Goal: Task Accomplishment & Management: Use online tool/utility

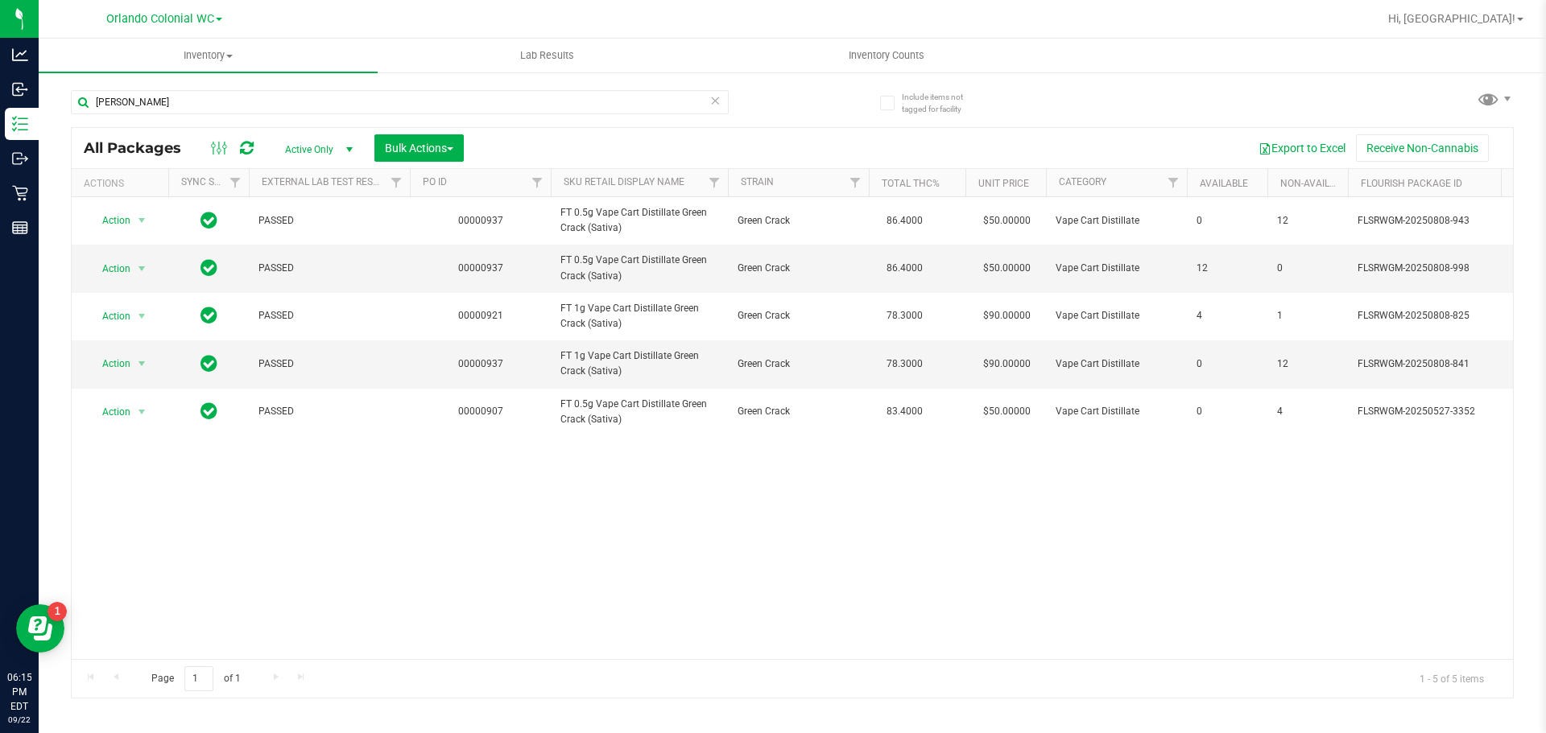
click at [225, 105] on input "[PERSON_NAME]" at bounding box center [400, 102] width 658 height 24
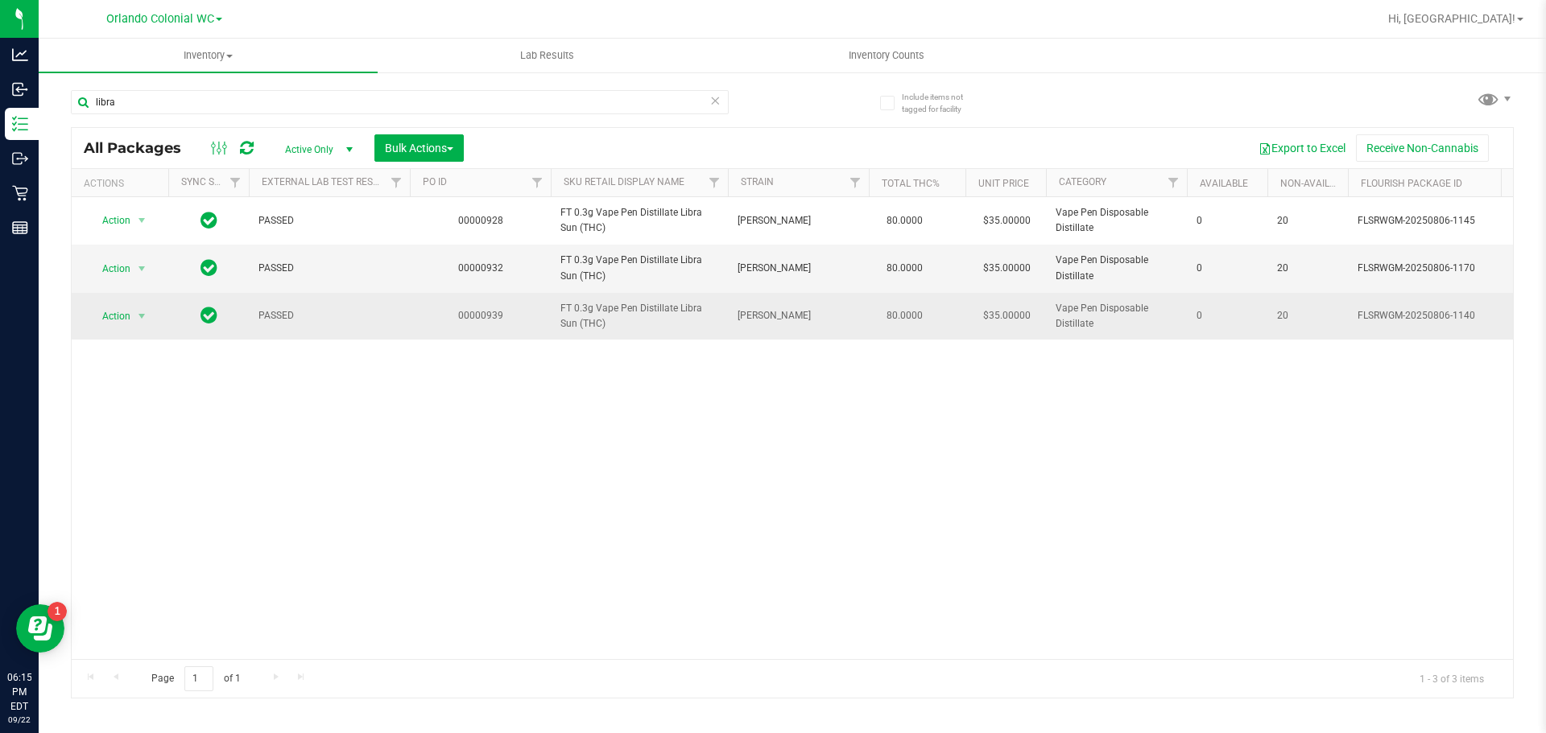
click at [619, 315] on span "FT 0.3g Vape Pen Distillate Libra Sun (THC)" at bounding box center [639, 316] width 158 height 31
copy tr "FT 0.3g Vape Pen Distillate Libra Sun (THC)"
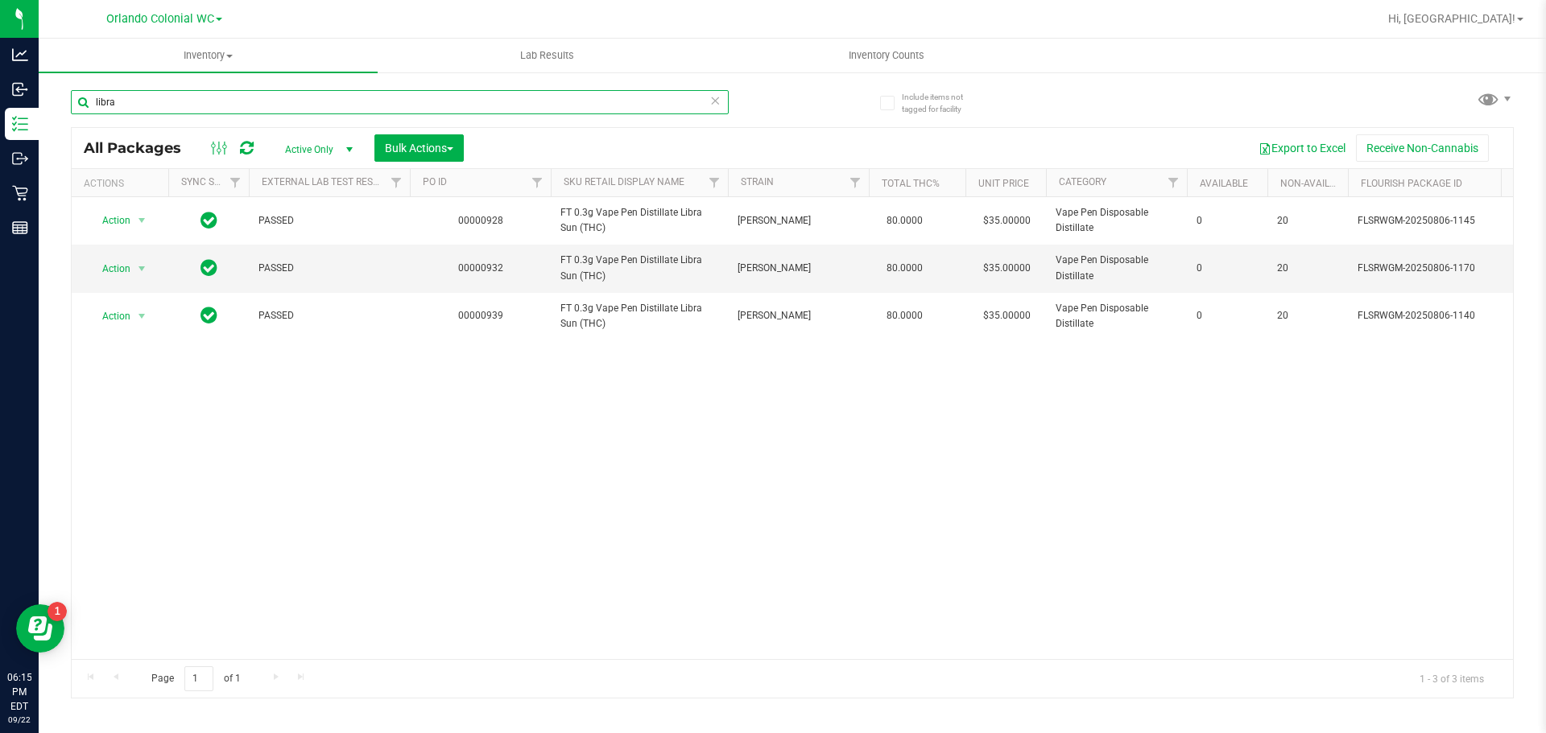
click at [366, 109] on input "libra" at bounding box center [400, 102] width 658 height 24
paste input "FT 0.3g Vape Pen Distillate Libra Sun (THC)"
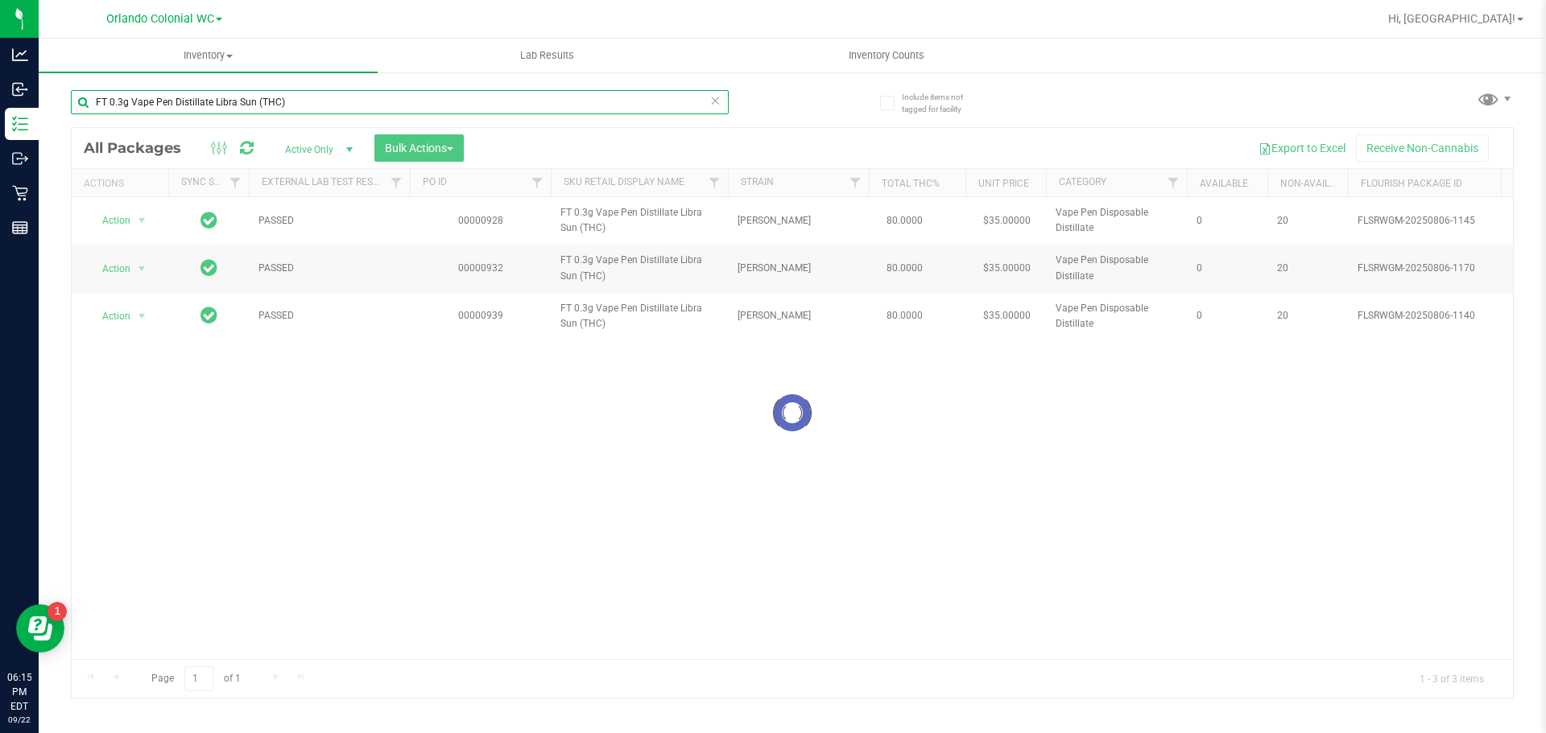
type input "FT 0.3g Vape Pen Distillate Libra Sun (THC)"
click at [112, 318] on div at bounding box center [792, 413] width 1441 height 570
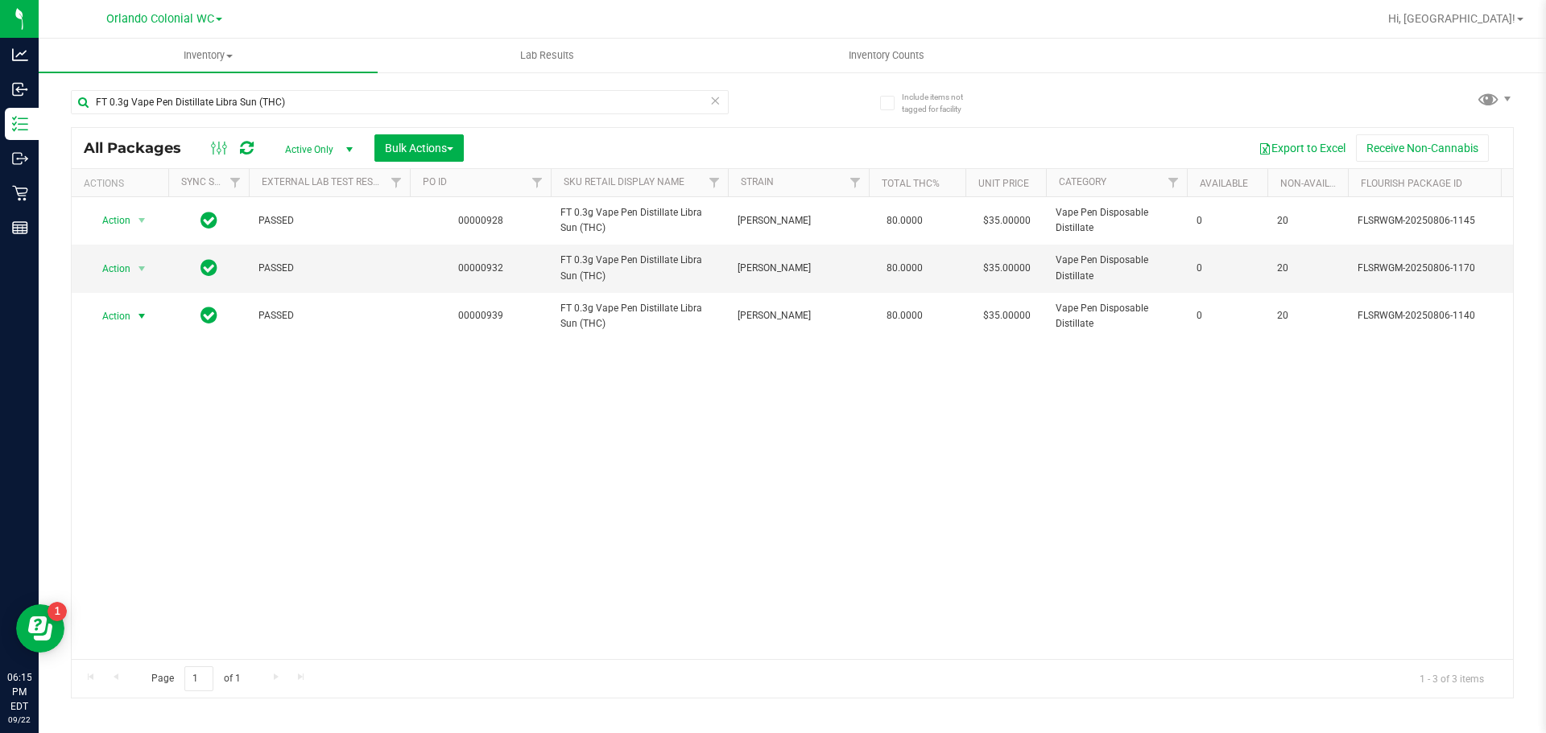
click at [112, 318] on span "Action" at bounding box center [109, 316] width 43 height 23
click at [132, 495] on li "Unlock package" at bounding box center [140, 507] width 103 height 24
drag, startPoint x: 348, startPoint y: 117, endPoint x: 339, endPoint y: 109, distance: 11.4
click at [346, 117] on div "FT 0.3g Vape Pen Distillate Libra Sun (THC)" at bounding box center [400, 108] width 658 height 37
click at [339, 109] on input "FT 0.3g Vape Pen Distillate Libra Sun (THC)" at bounding box center [400, 102] width 658 height 24
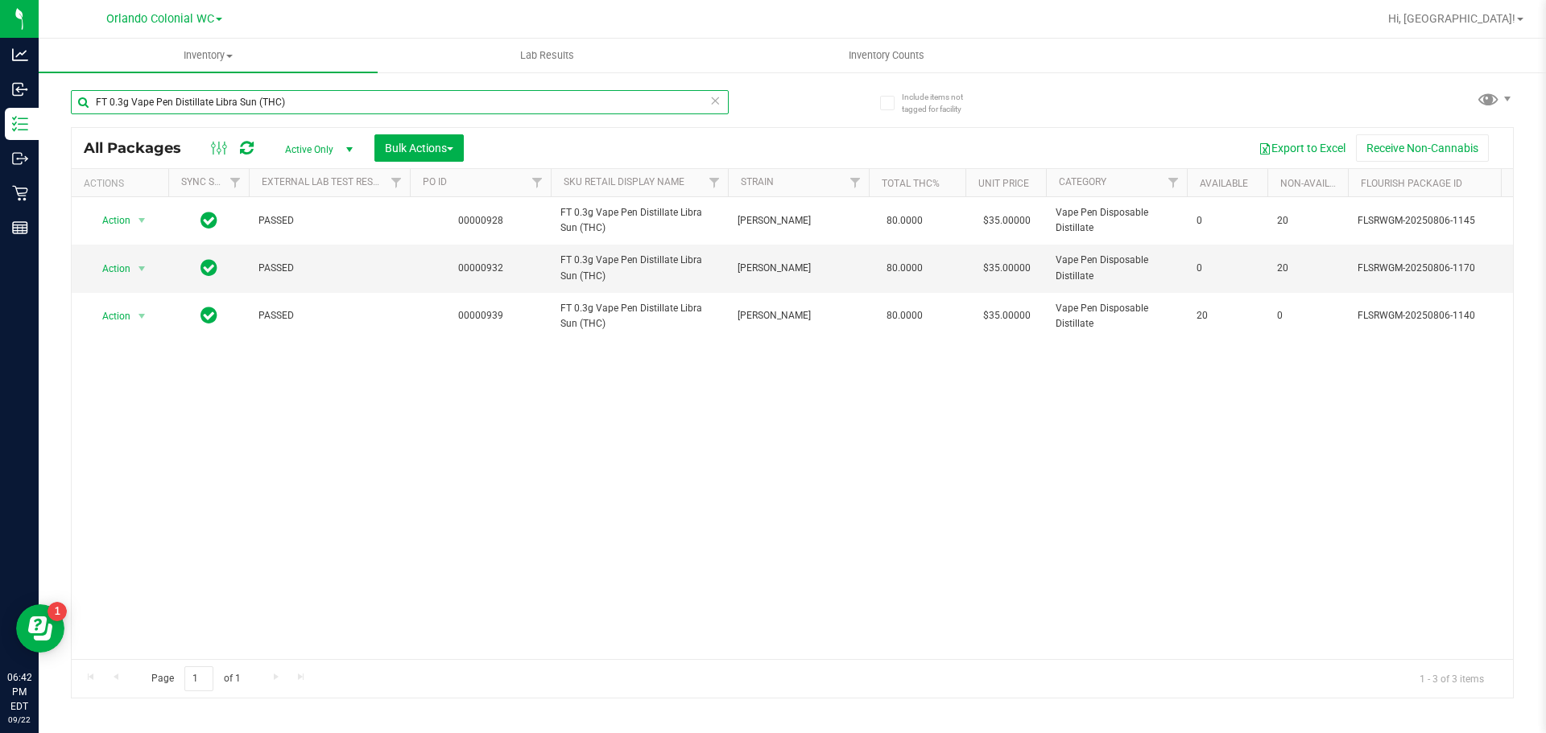
click at [339, 109] on input "FT 0.3g Vape Pen Distillate Libra Sun (THC)" at bounding box center [400, 102] width 658 height 24
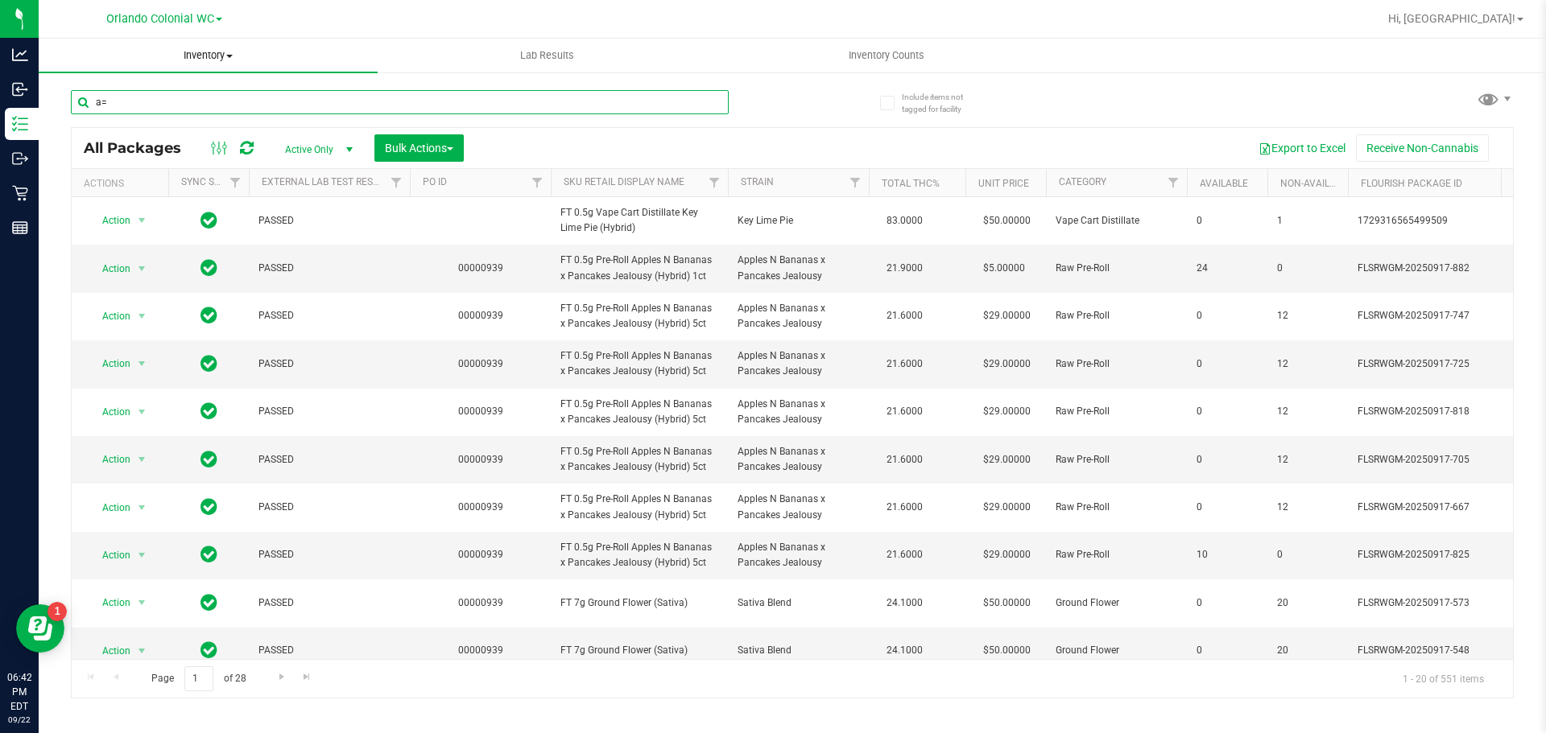
type input "a"
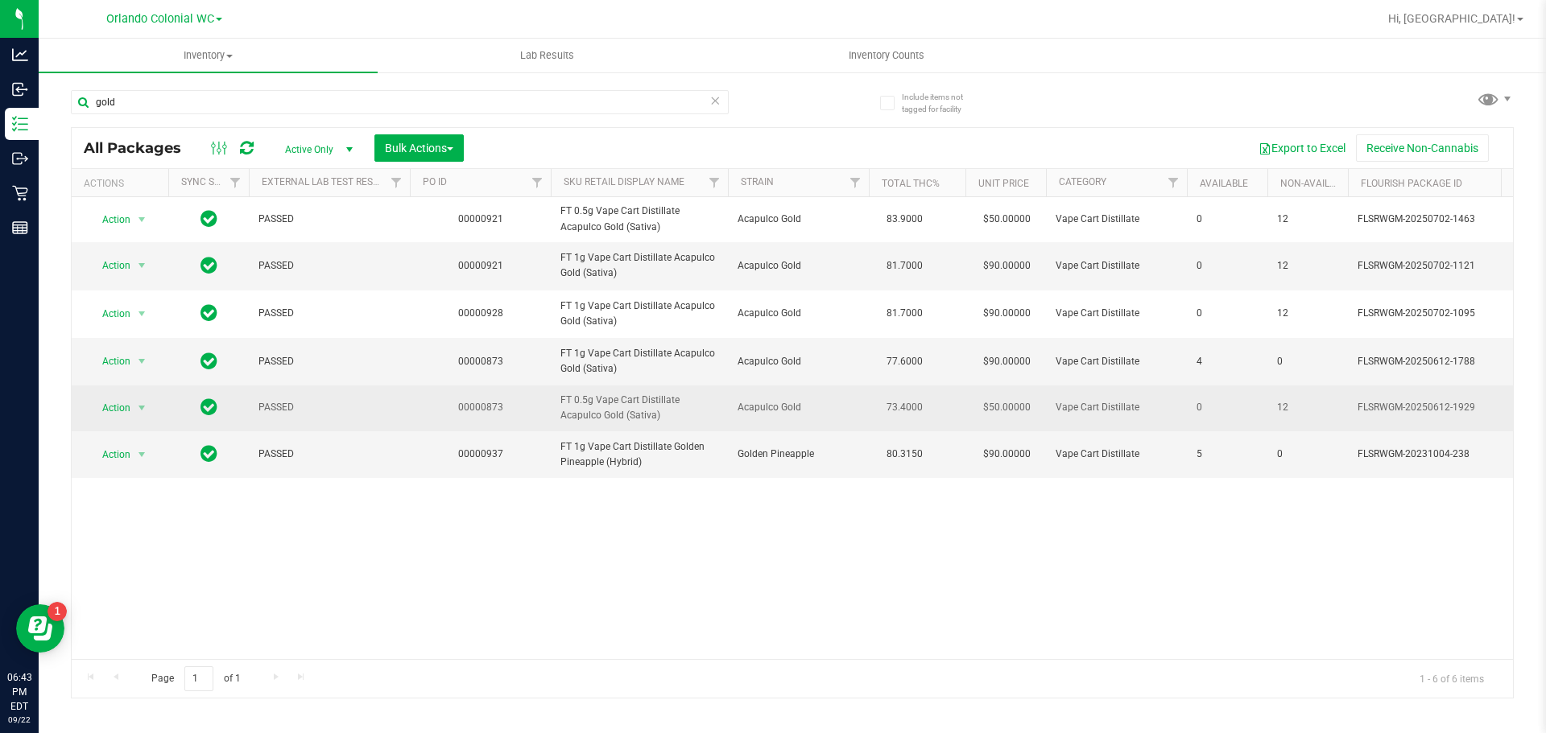
click at [602, 402] on span "FT 0.5g Vape Cart Distillate Acapulco Gold (Sativa)" at bounding box center [639, 408] width 158 height 31
copy tr "FT 0.5g Vape Cart Distillate Acapulco Gold (Sativa)"
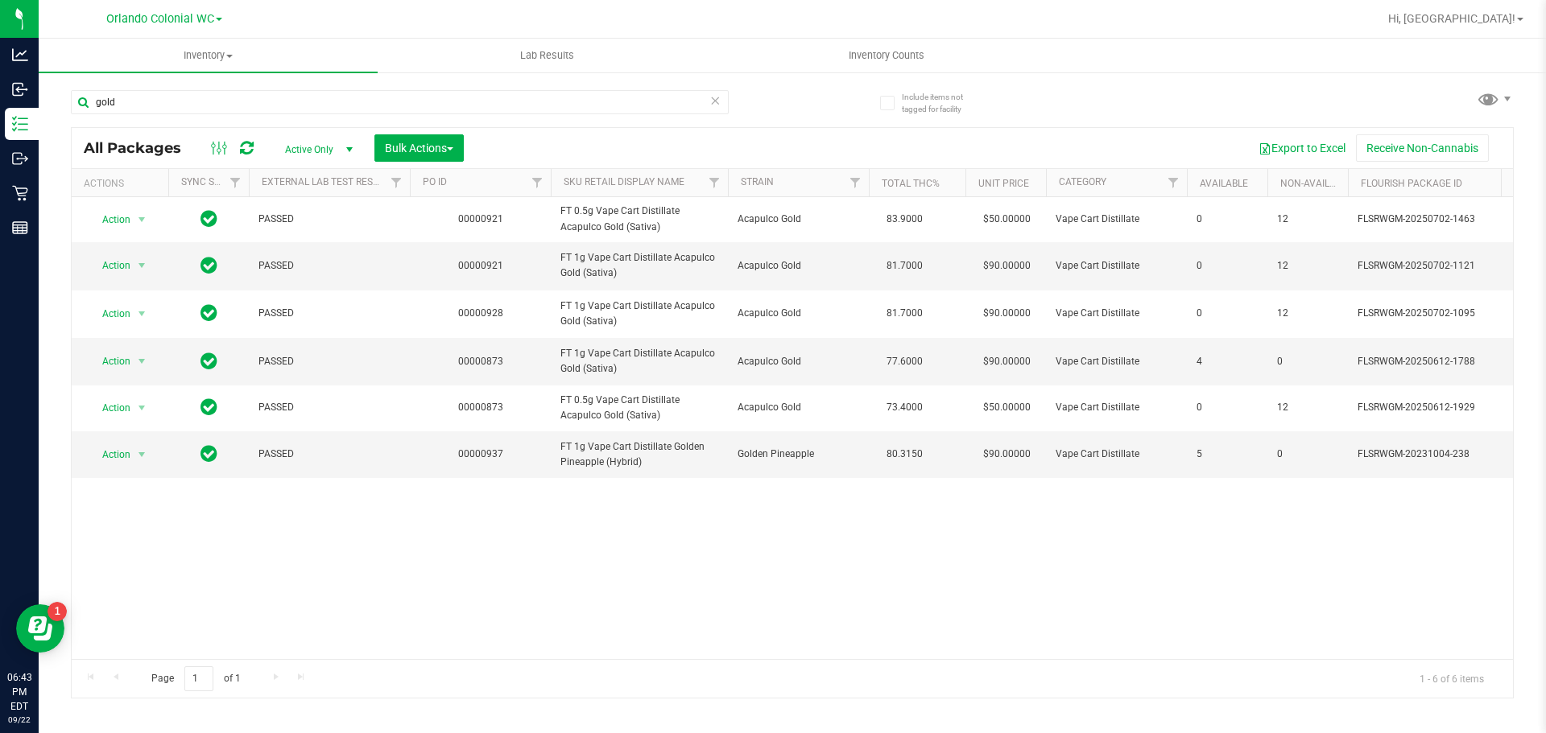
click at [209, 114] on div "gold" at bounding box center [400, 108] width 658 height 37
click at [210, 114] on div "gold" at bounding box center [400, 108] width 658 height 37
click at [209, 106] on input "gold" at bounding box center [400, 102] width 658 height 24
paste input "FT 0.5g Vape Cart Distillate Acapulco Gold (Sativa)"
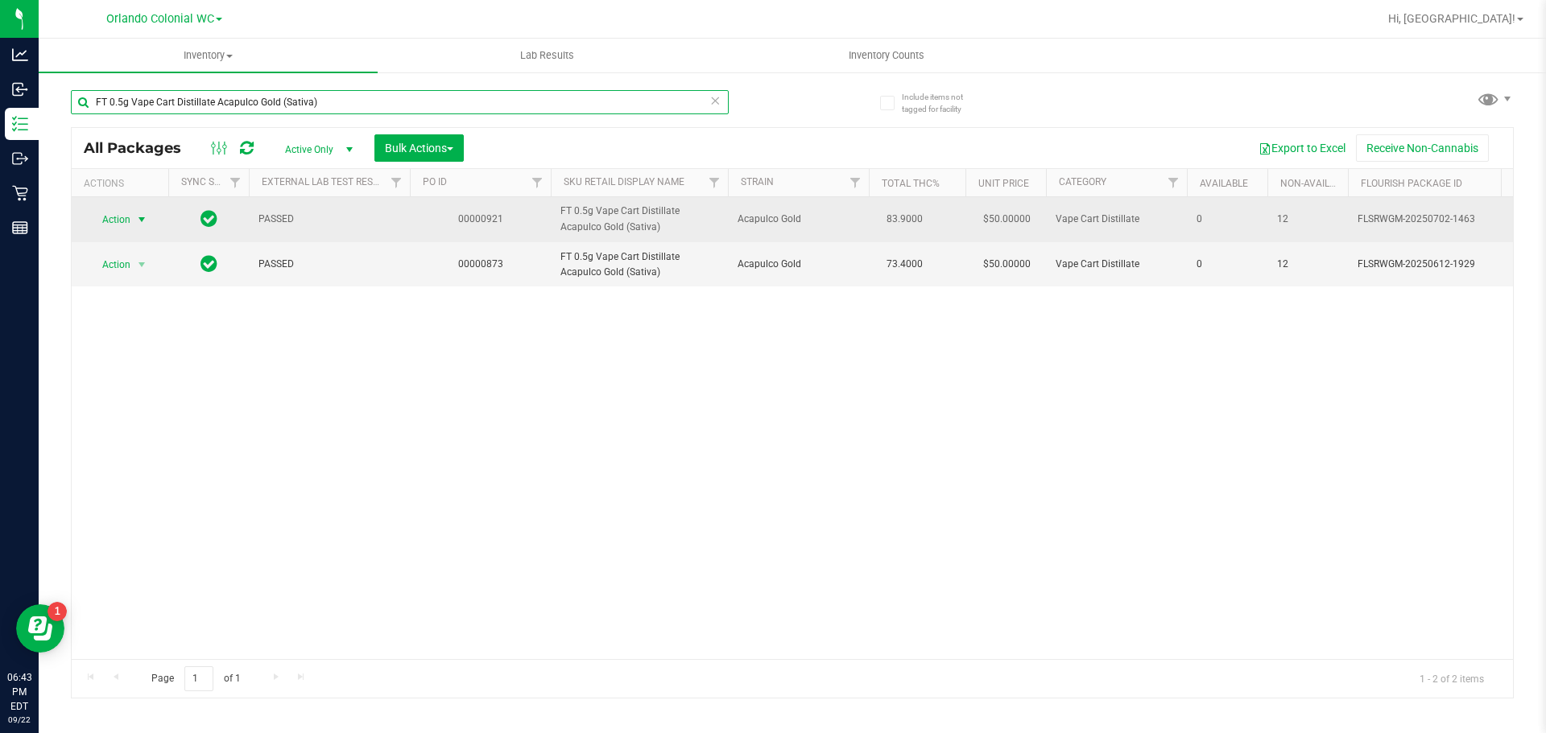
type input "FT 0.5g Vape Cart Distillate Acapulco Gold (Sativa)"
click at [119, 221] on span "Action" at bounding box center [109, 219] width 43 height 23
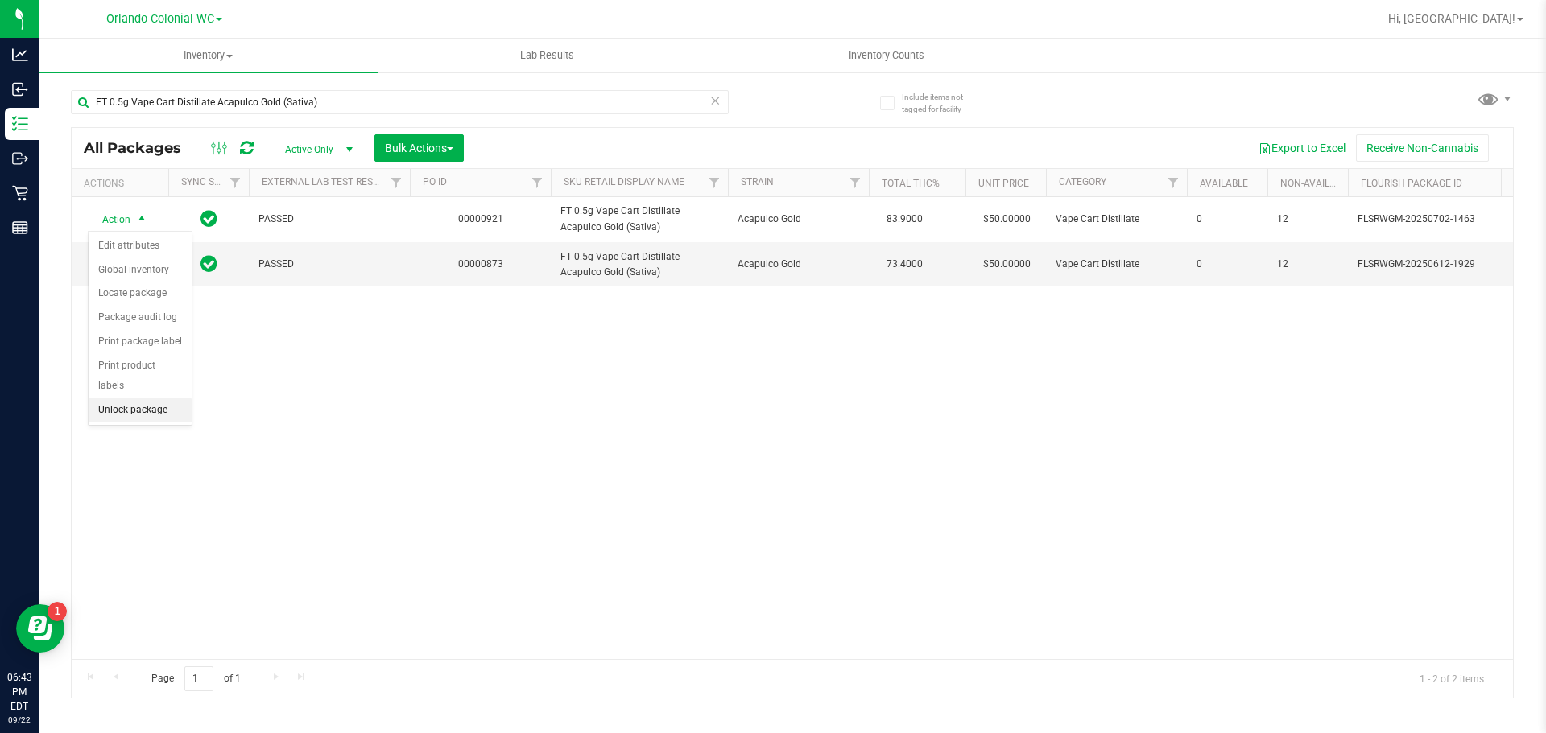
click at [134, 398] on li "Unlock package" at bounding box center [140, 410] width 103 height 24
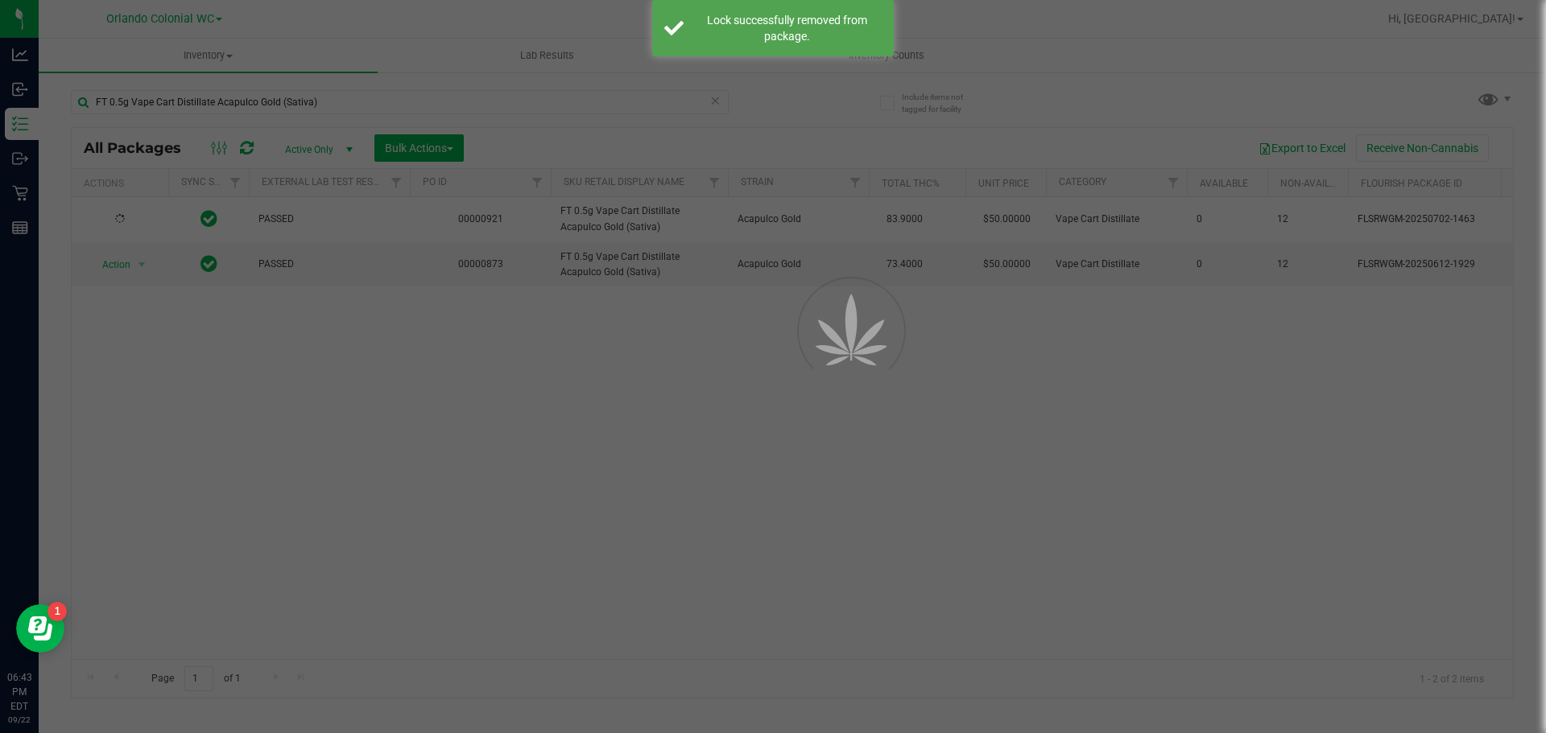
click at [345, 75] on div at bounding box center [773, 366] width 1546 height 733
click at [345, 101] on div at bounding box center [773, 366] width 1546 height 733
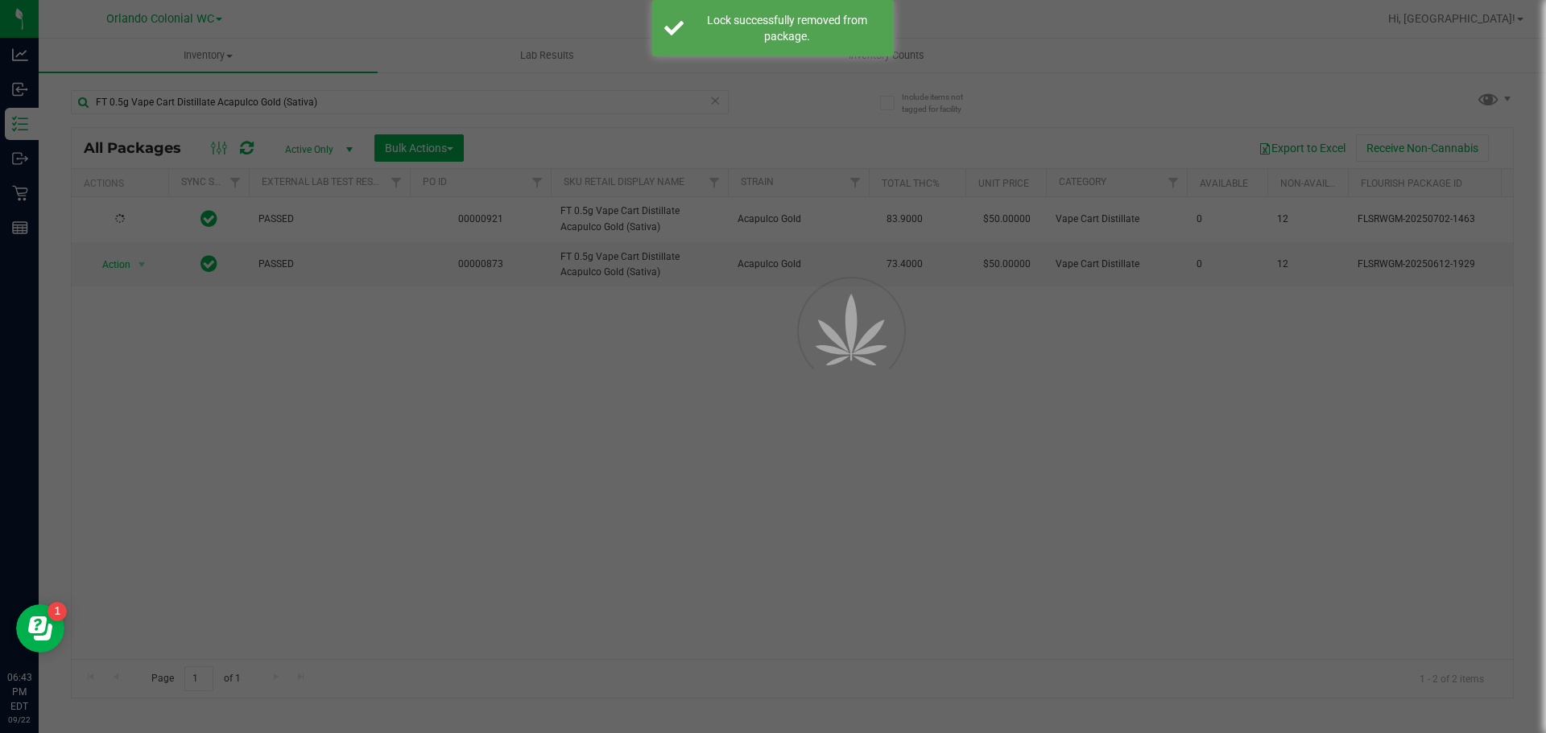
click at [345, 101] on div at bounding box center [773, 366] width 1546 height 733
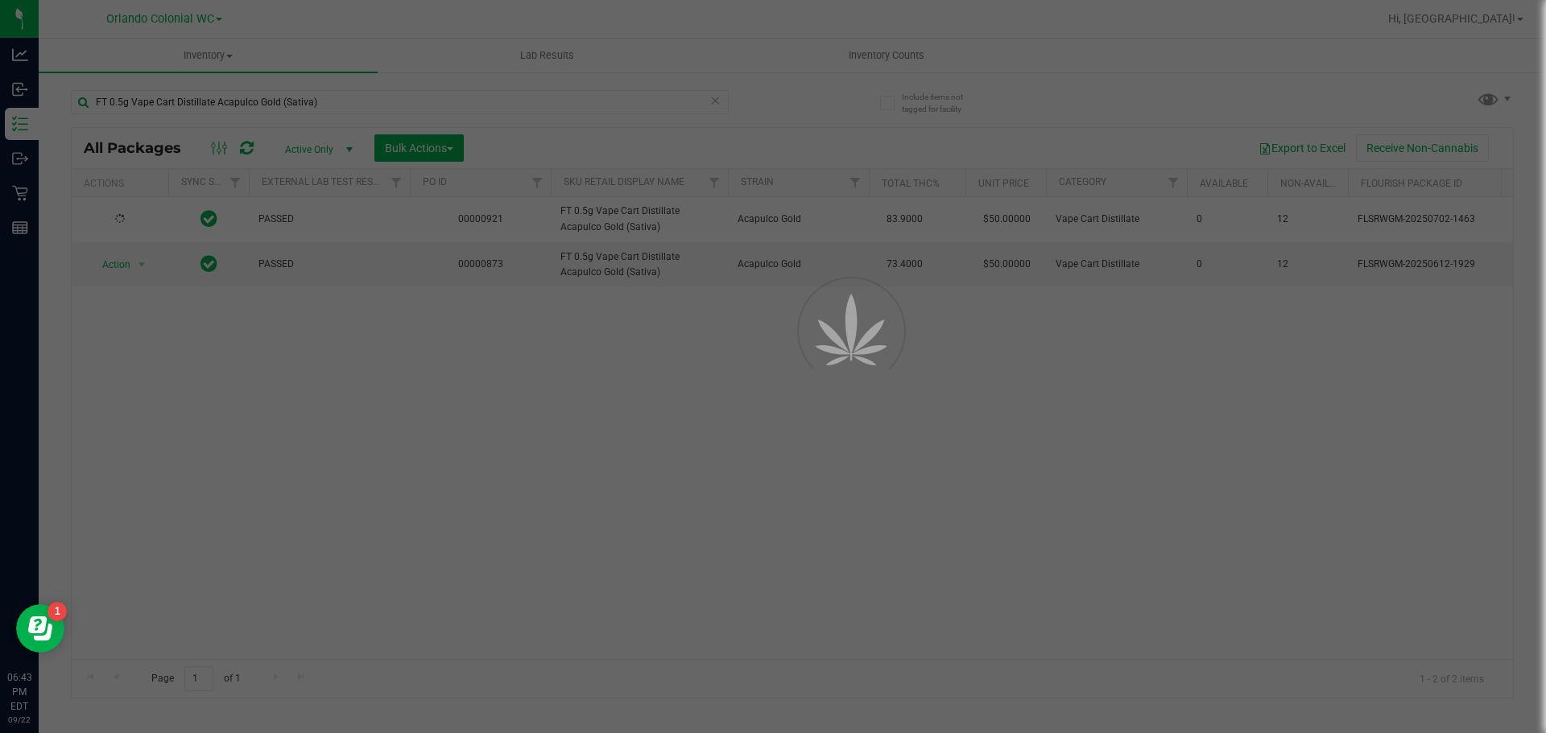
click at [363, 101] on div at bounding box center [773, 366] width 1546 height 733
click at [365, 100] on div at bounding box center [773, 366] width 1546 height 733
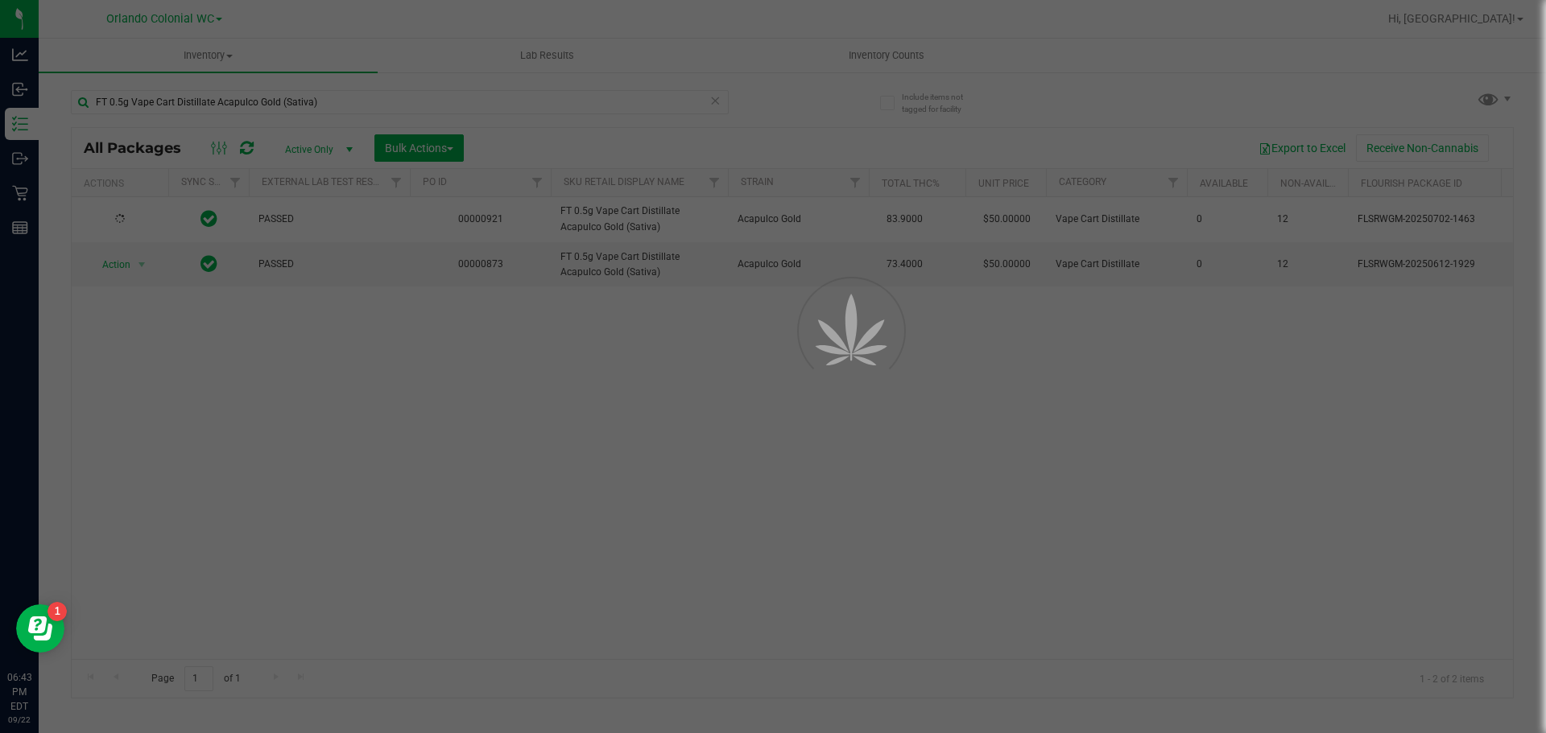
click at [365, 100] on div at bounding box center [773, 366] width 1546 height 733
click at [367, 100] on div at bounding box center [773, 366] width 1546 height 733
click at [369, 100] on div at bounding box center [773, 366] width 1546 height 733
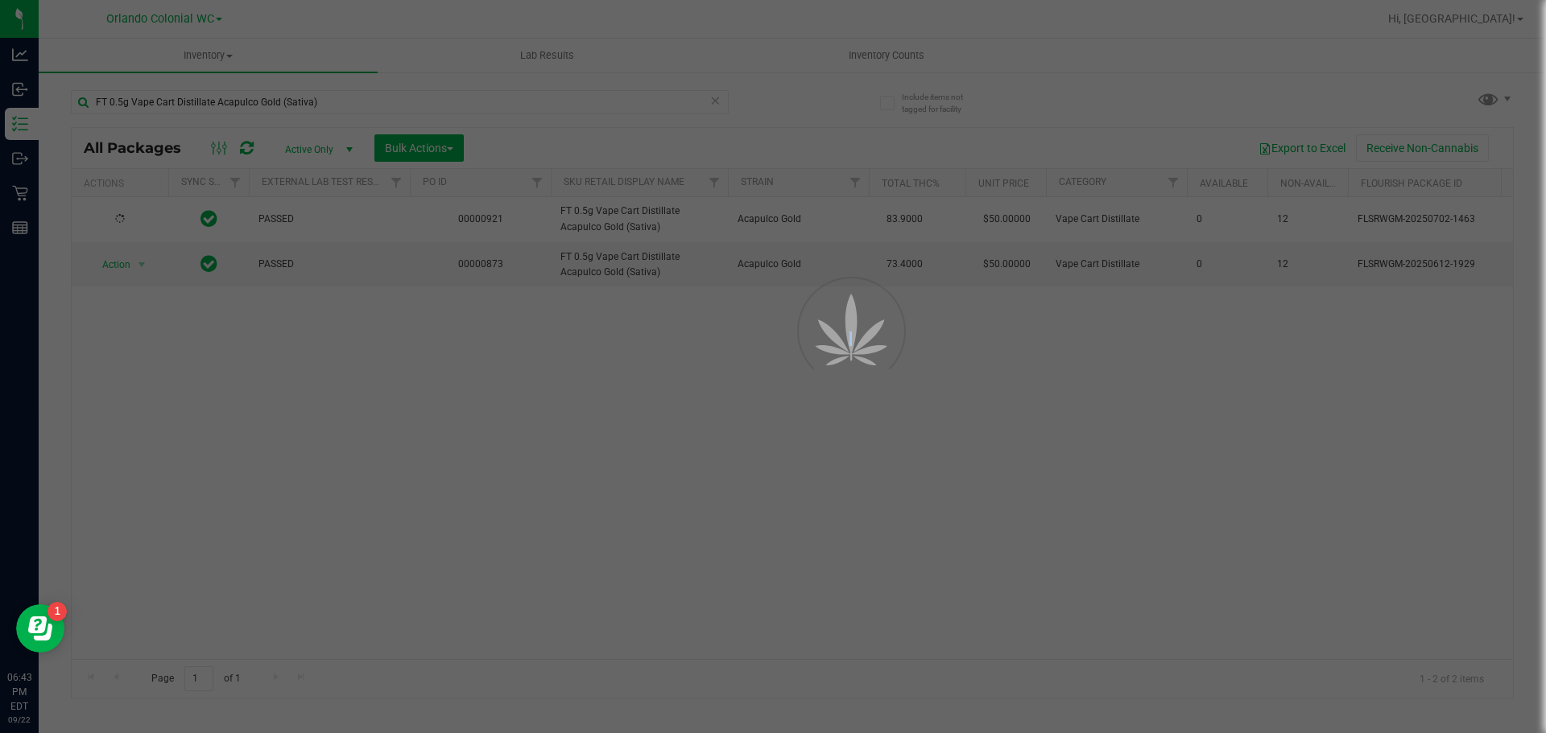
click at [369, 100] on div at bounding box center [773, 366] width 1546 height 733
click at [361, 105] on div at bounding box center [773, 366] width 1546 height 733
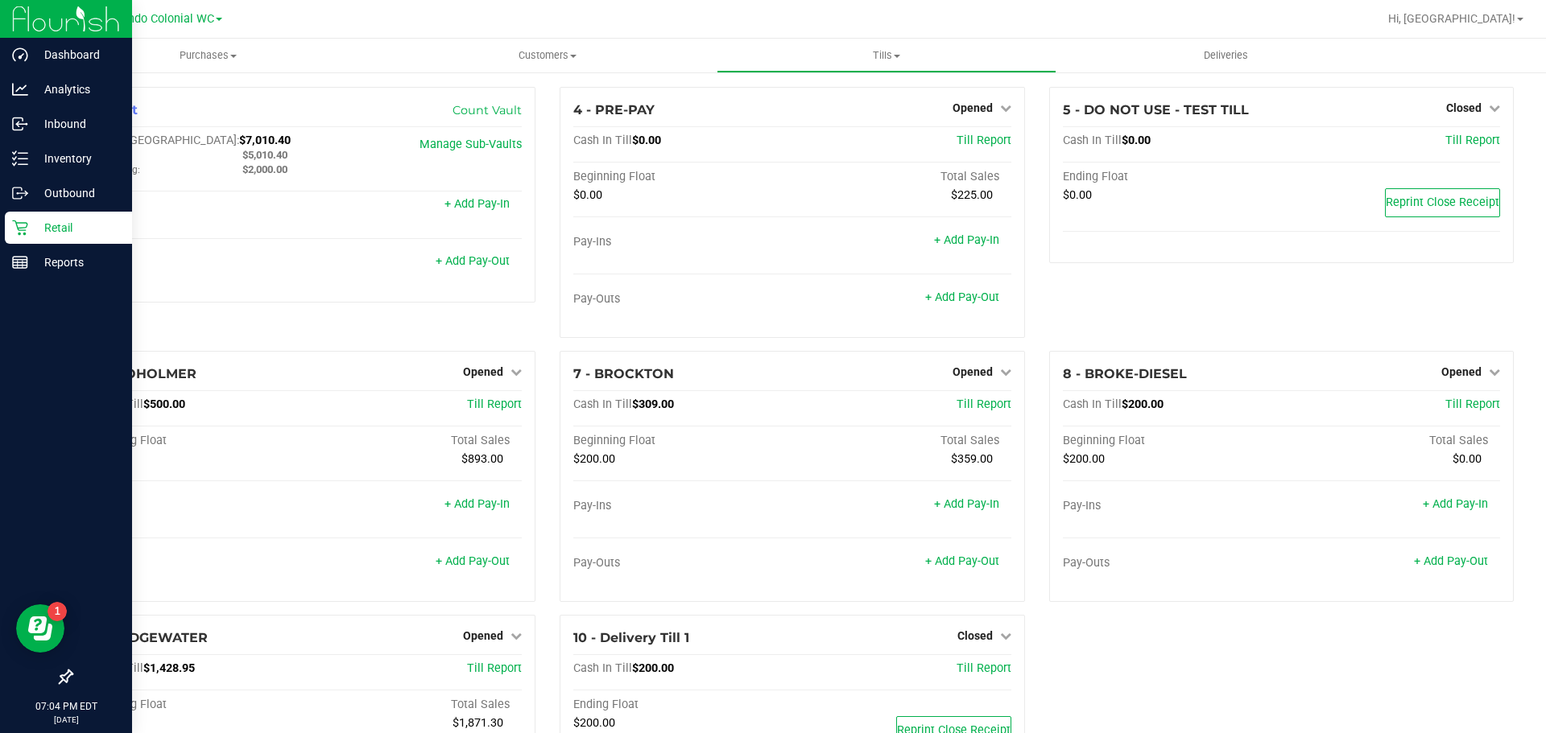
click at [35, 231] on p "Retail" at bounding box center [76, 227] width 97 height 19
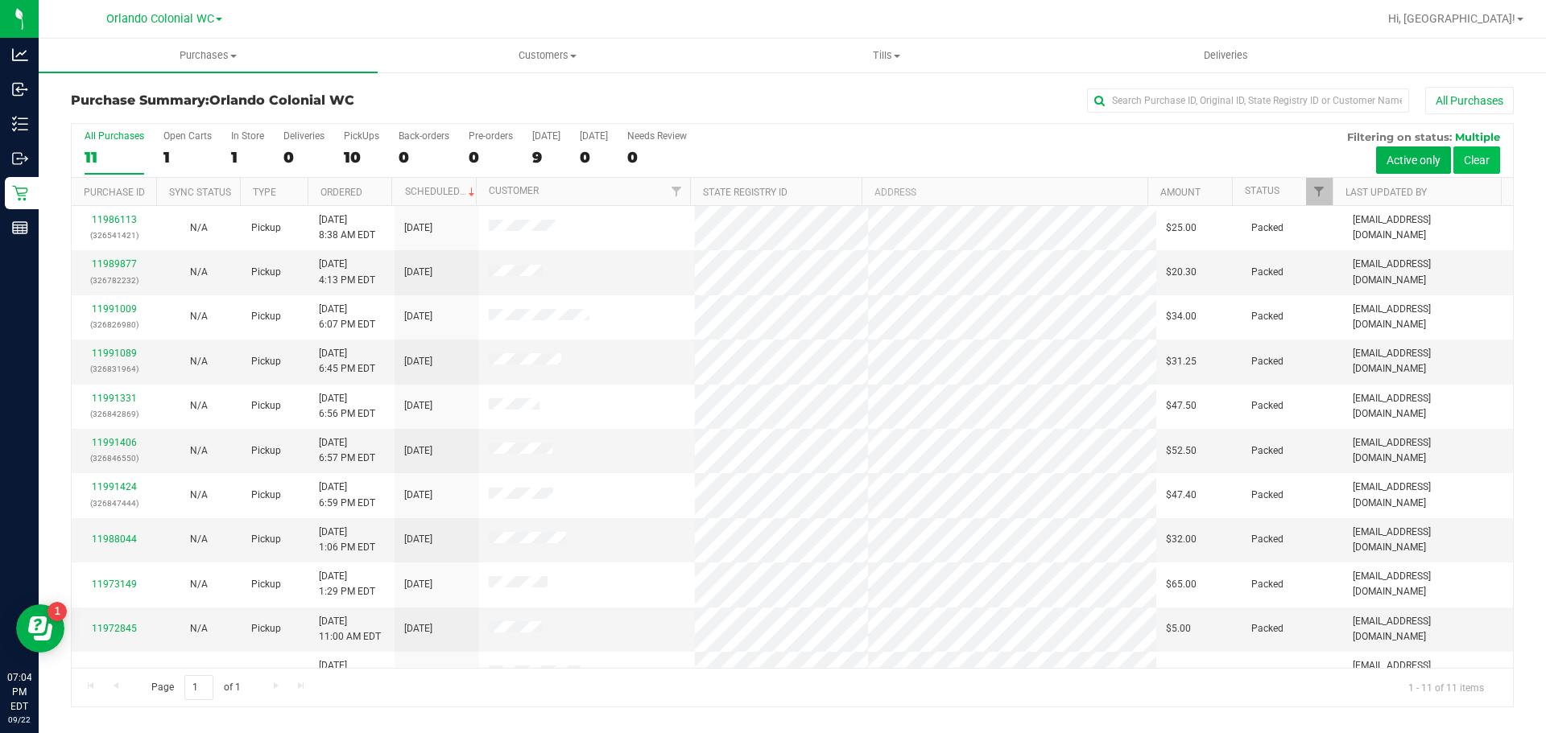
click at [1478, 161] on button "Clear" at bounding box center [1476, 160] width 47 height 27
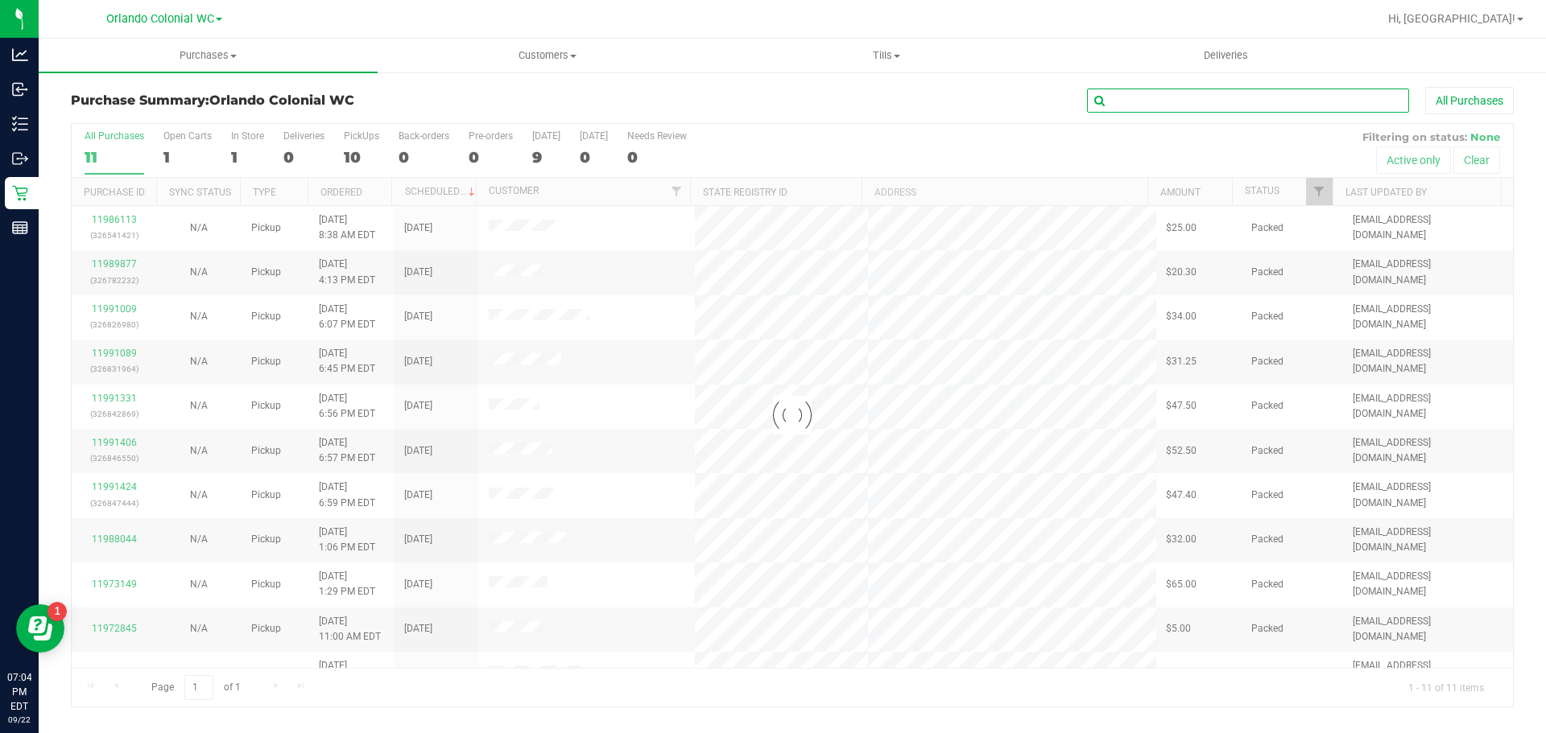
click at [1366, 104] on input "text" at bounding box center [1248, 101] width 322 height 24
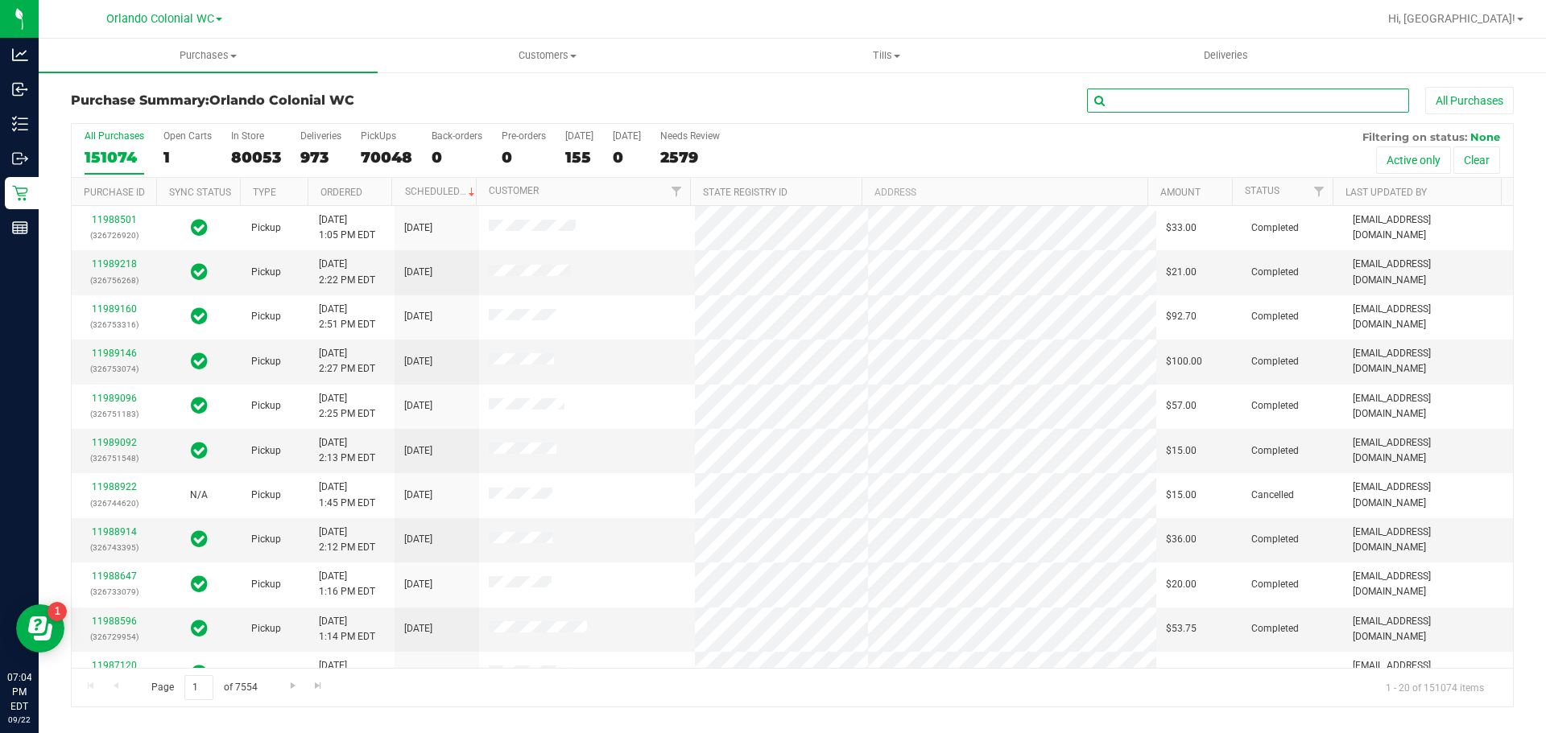
paste input "ANTONELLI"
type input "ANTONELLI"
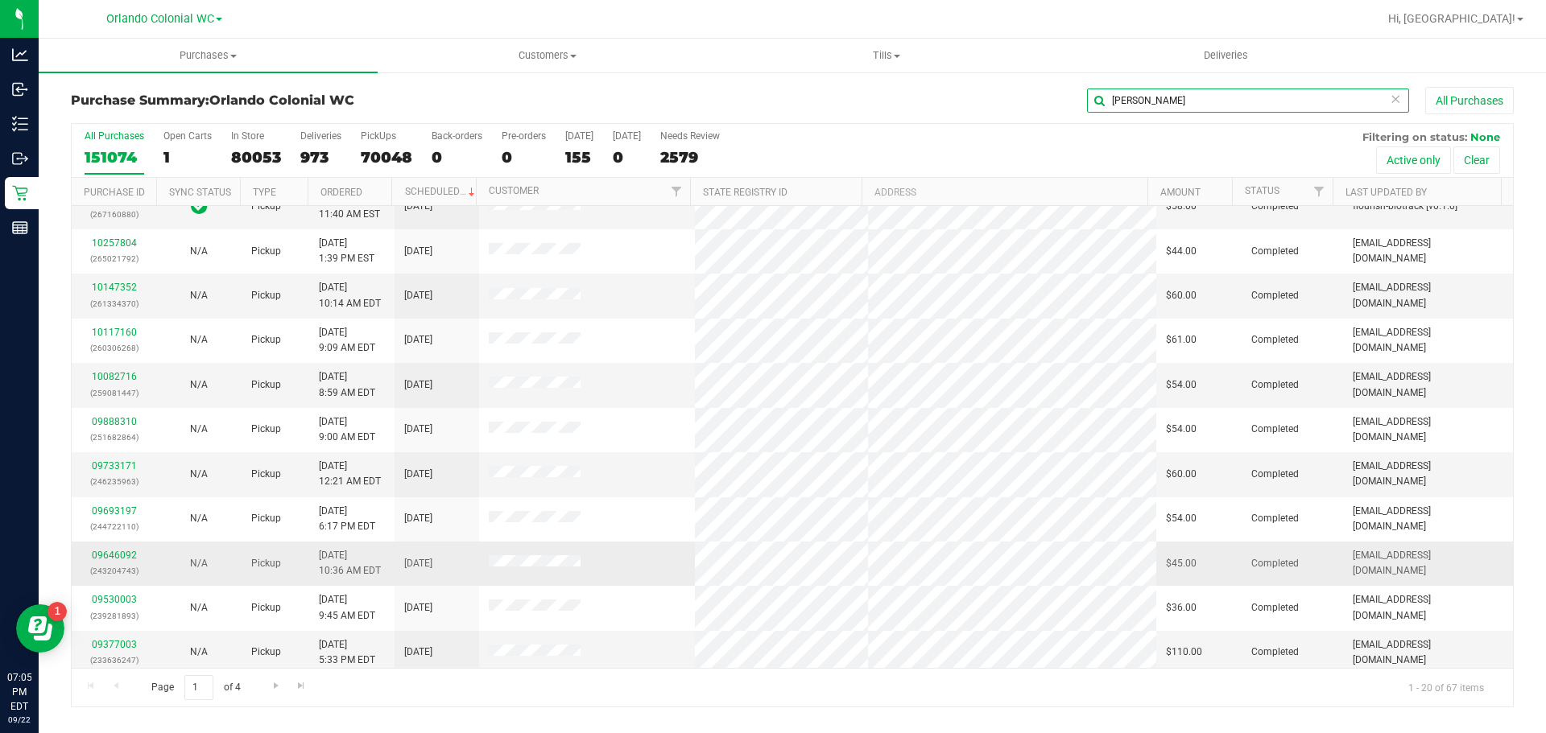
scroll to position [429, 0]
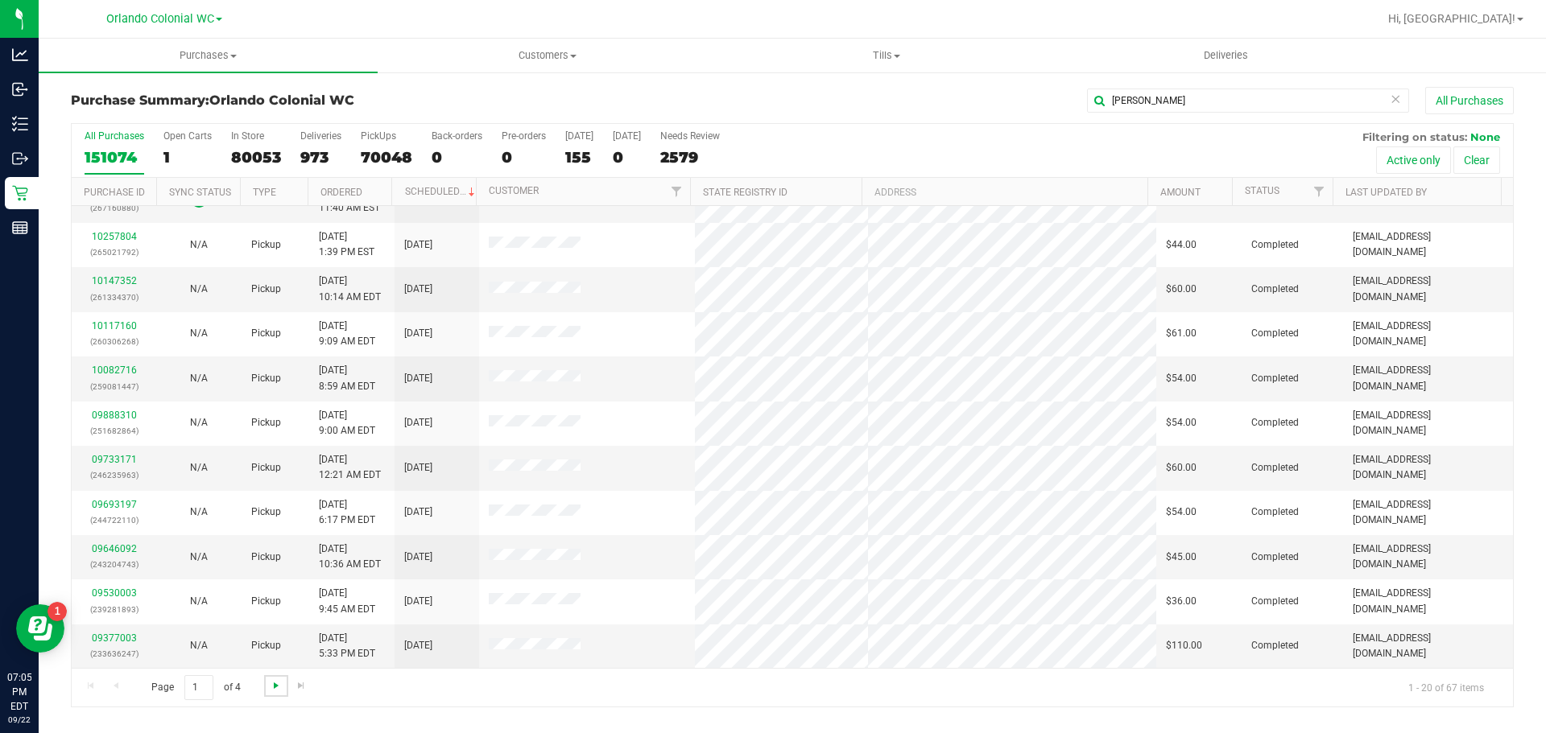
click at [271, 683] on span "Go to the next page" at bounding box center [276, 685] width 13 height 13
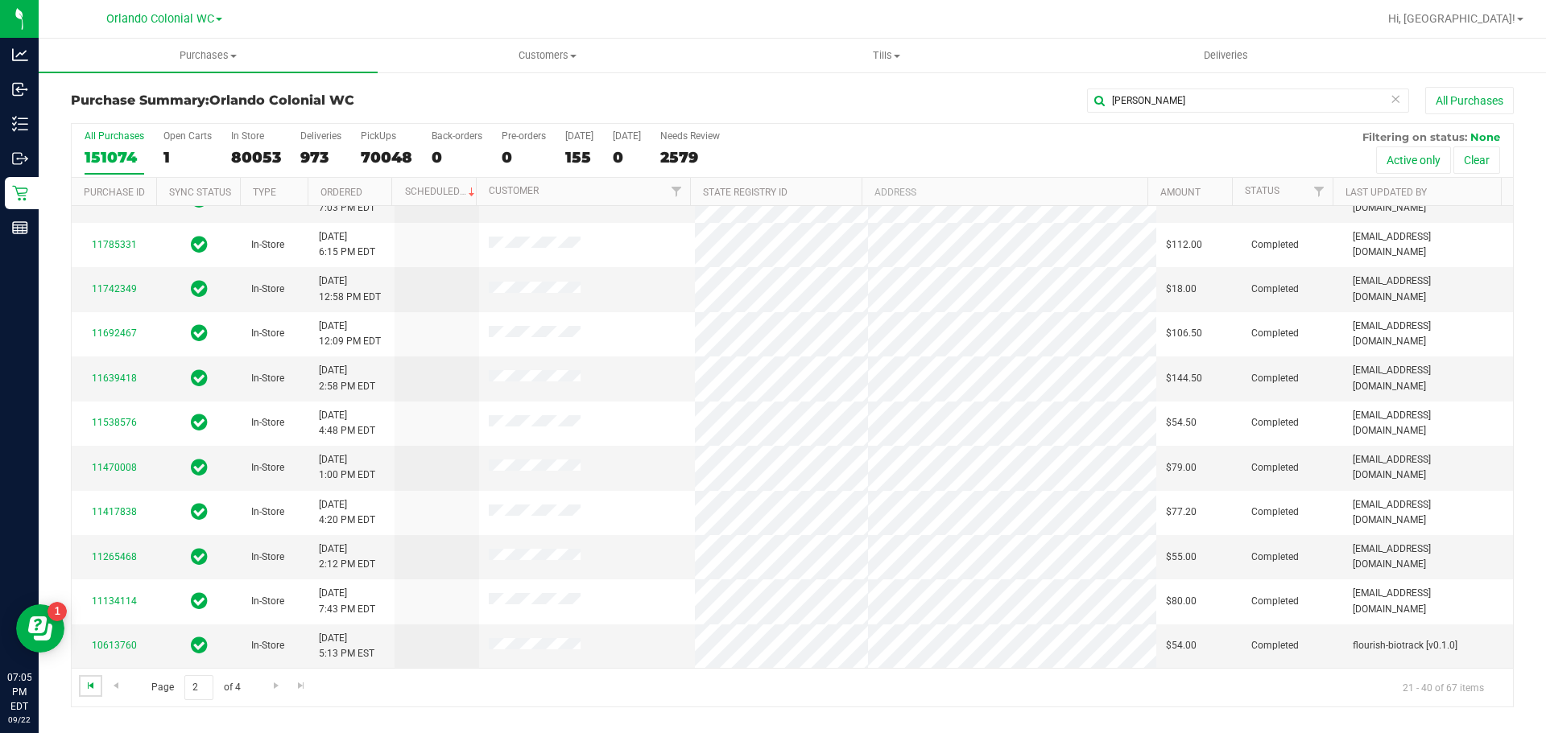
click at [92, 684] on span "Go to the first page" at bounding box center [91, 685] width 13 height 13
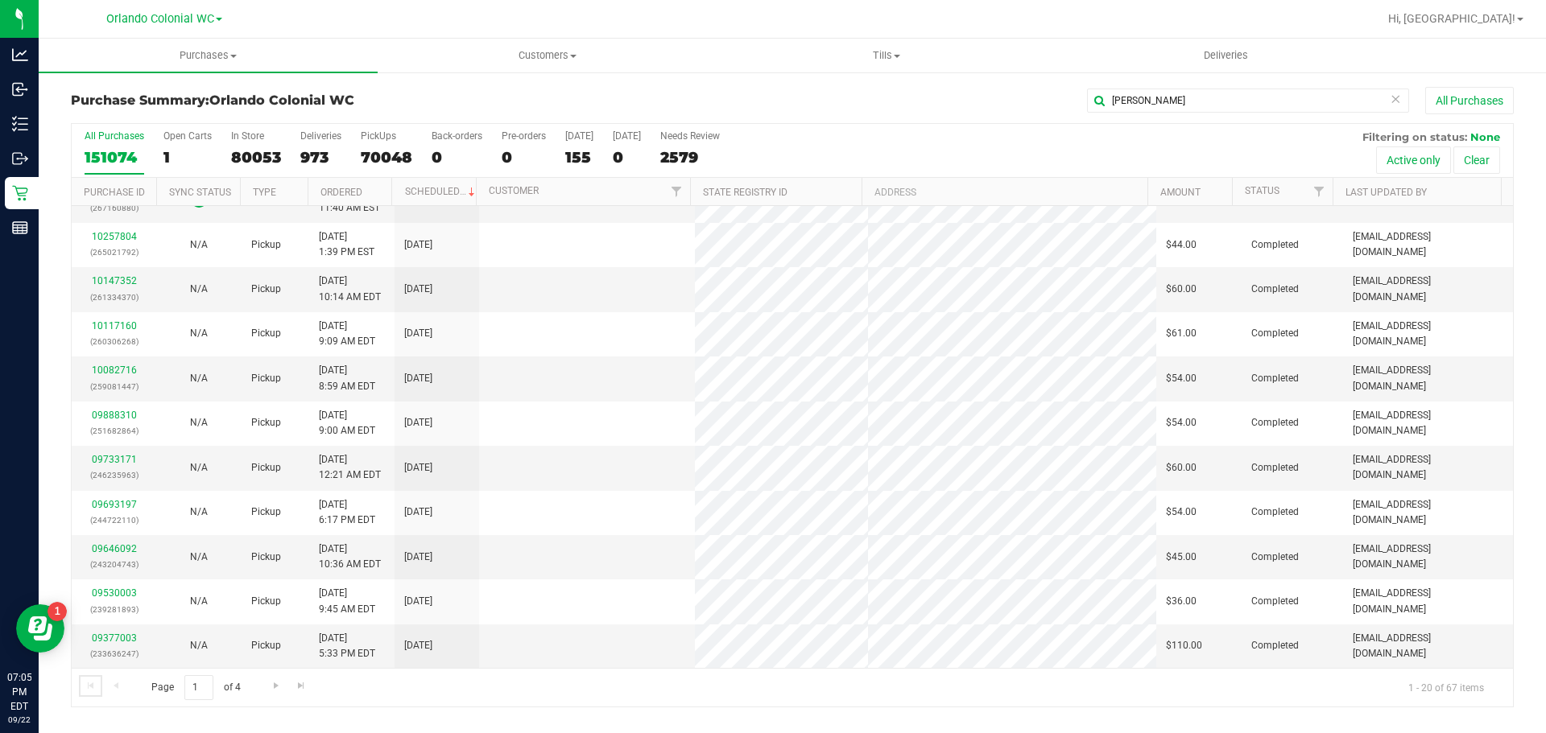
scroll to position [0, 0]
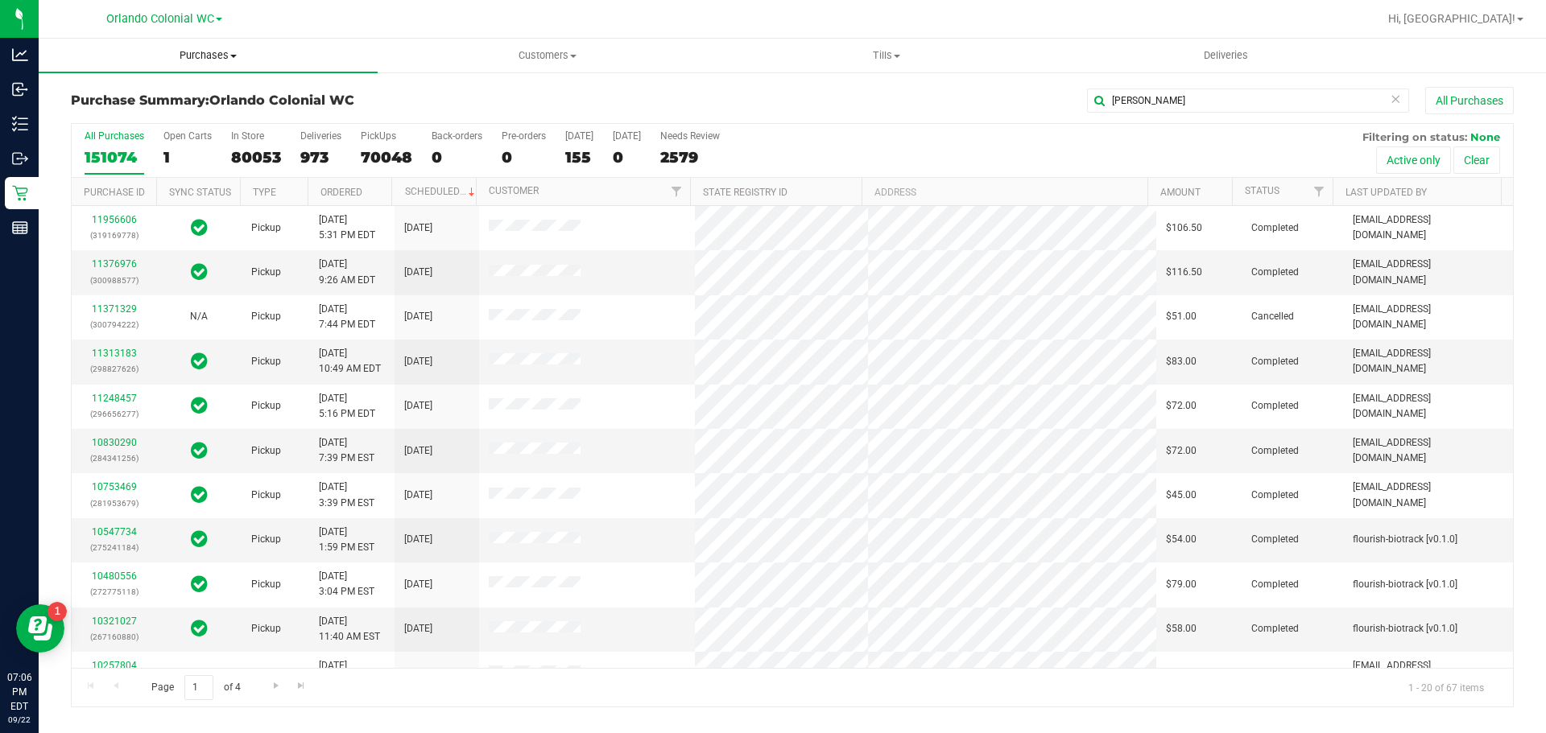
drag, startPoint x: 291, startPoint y: 54, endPoint x: 290, endPoint y: 64, distance: 10.5
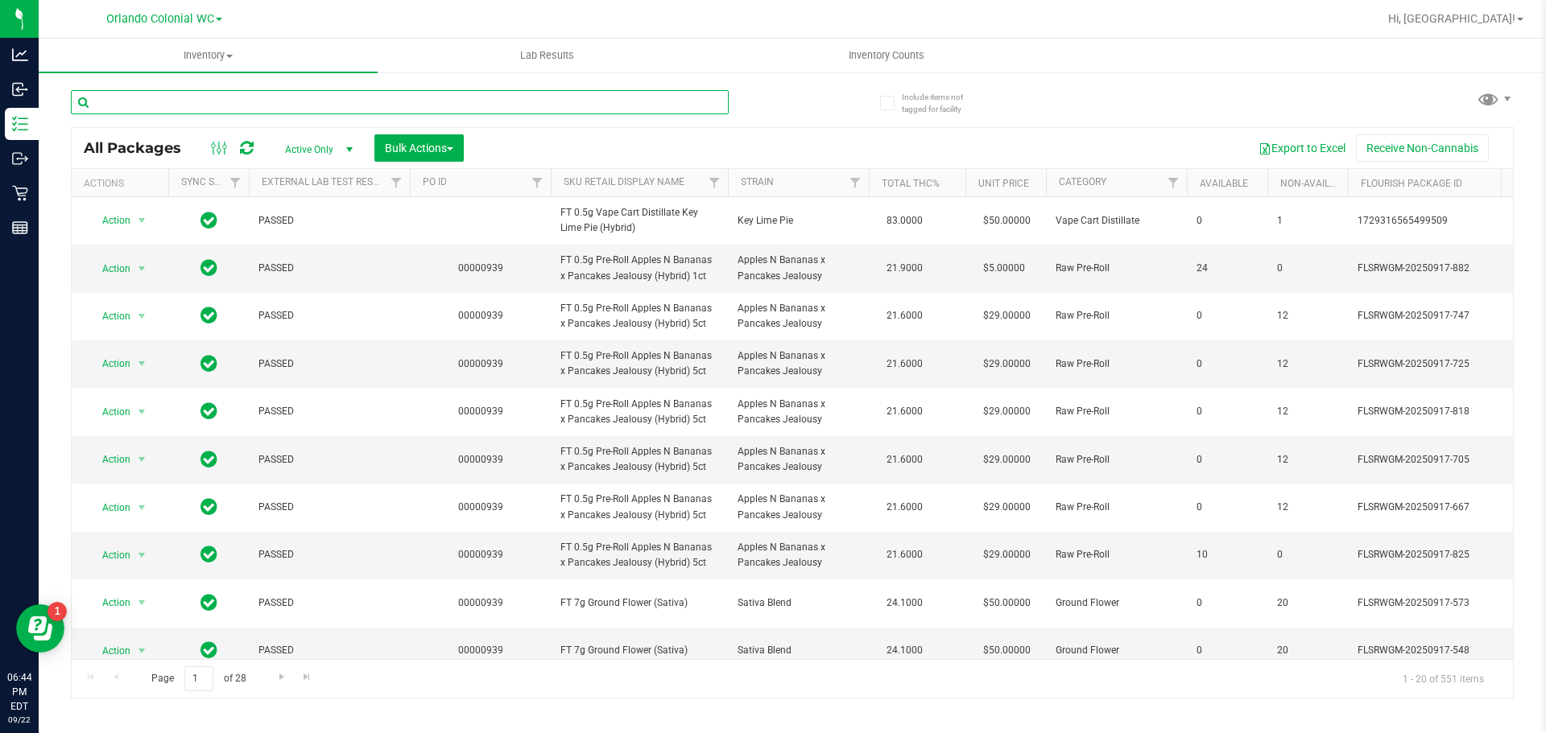
click at [452, 98] on input "text" at bounding box center [400, 102] width 658 height 24
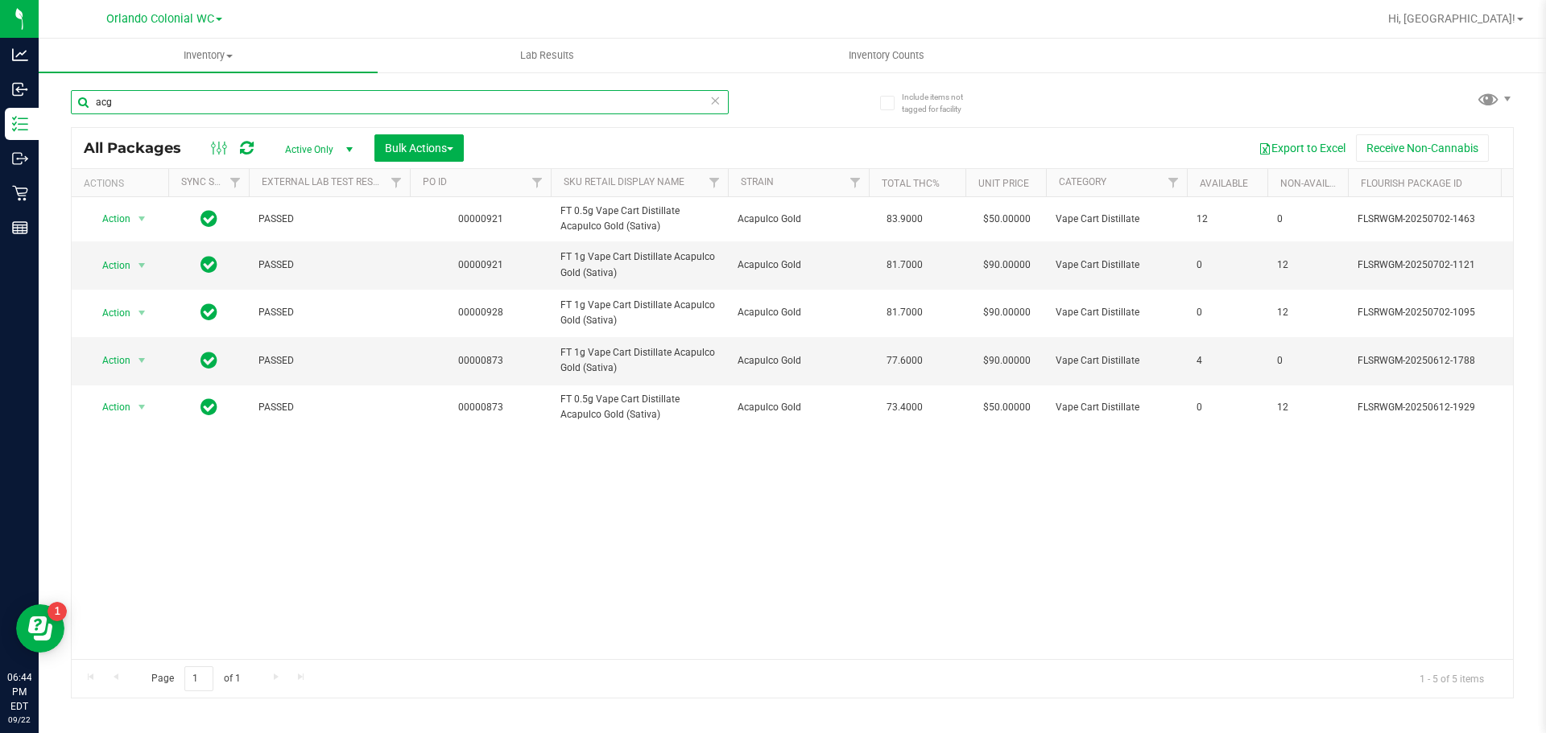
click at [353, 105] on input "acg" at bounding box center [400, 102] width 658 height 24
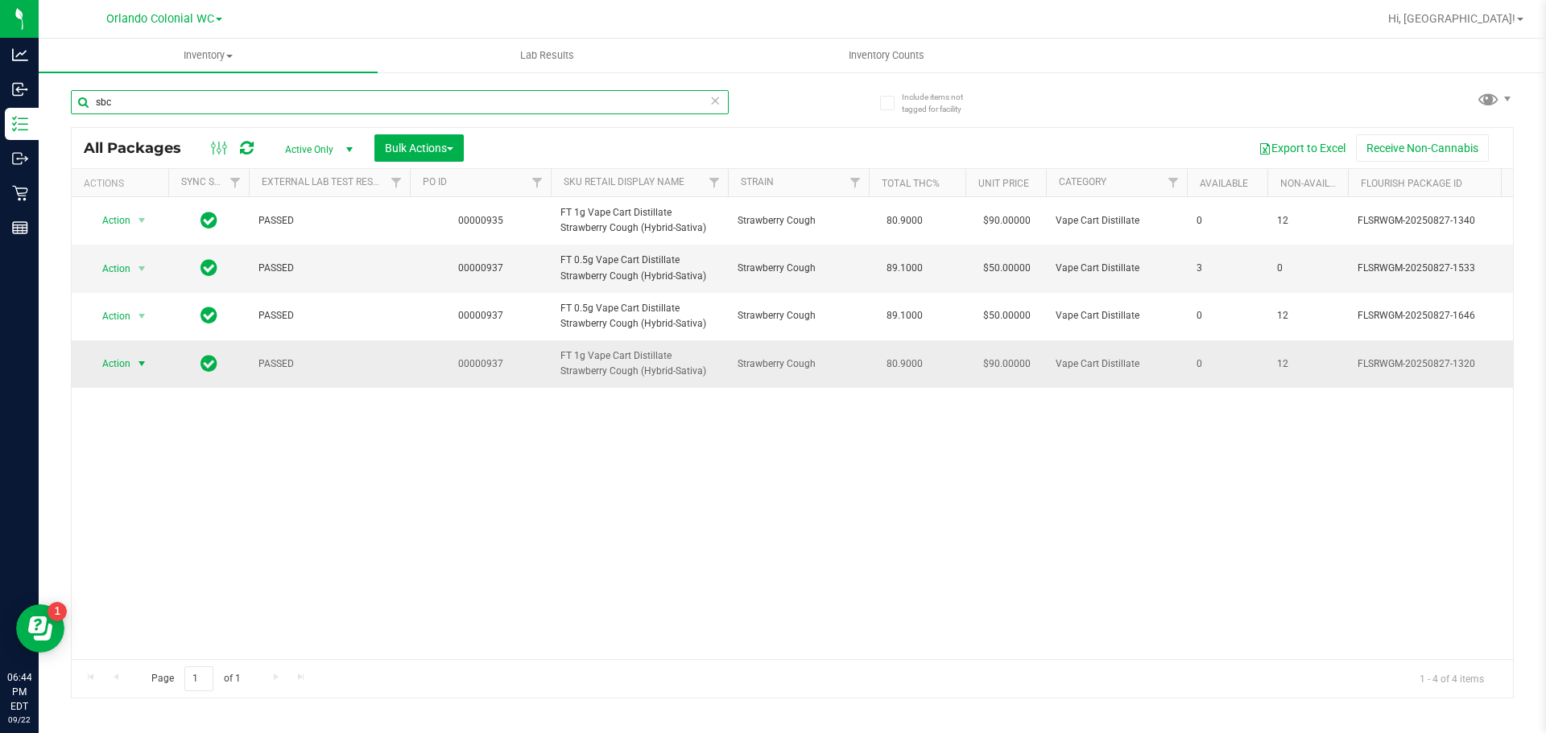
type input "sbc"
click at [115, 362] on span "Action" at bounding box center [109, 364] width 43 height 23
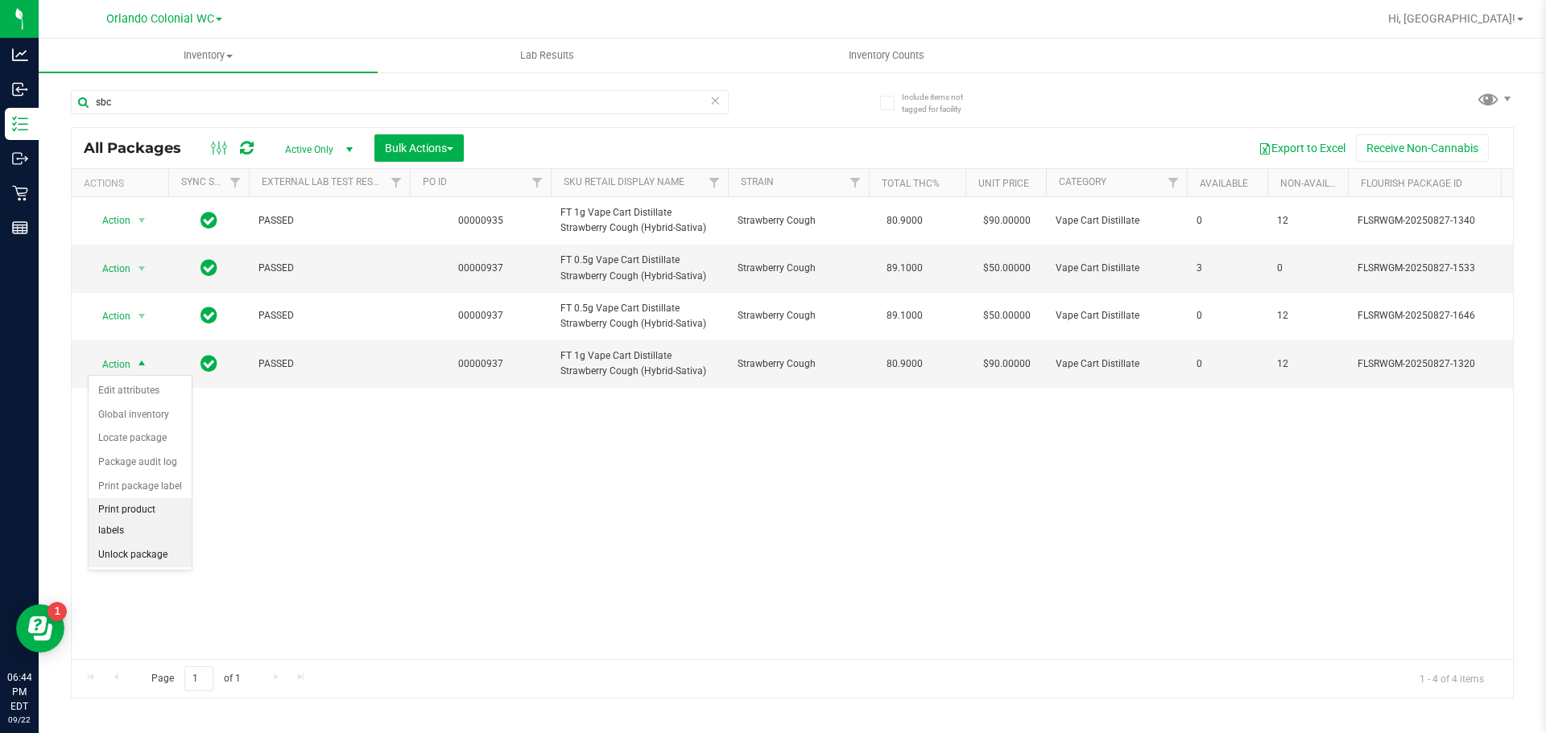
click at [153, 543] on li "Unlock package" at bounding box center [140, 555] width 103 height 24
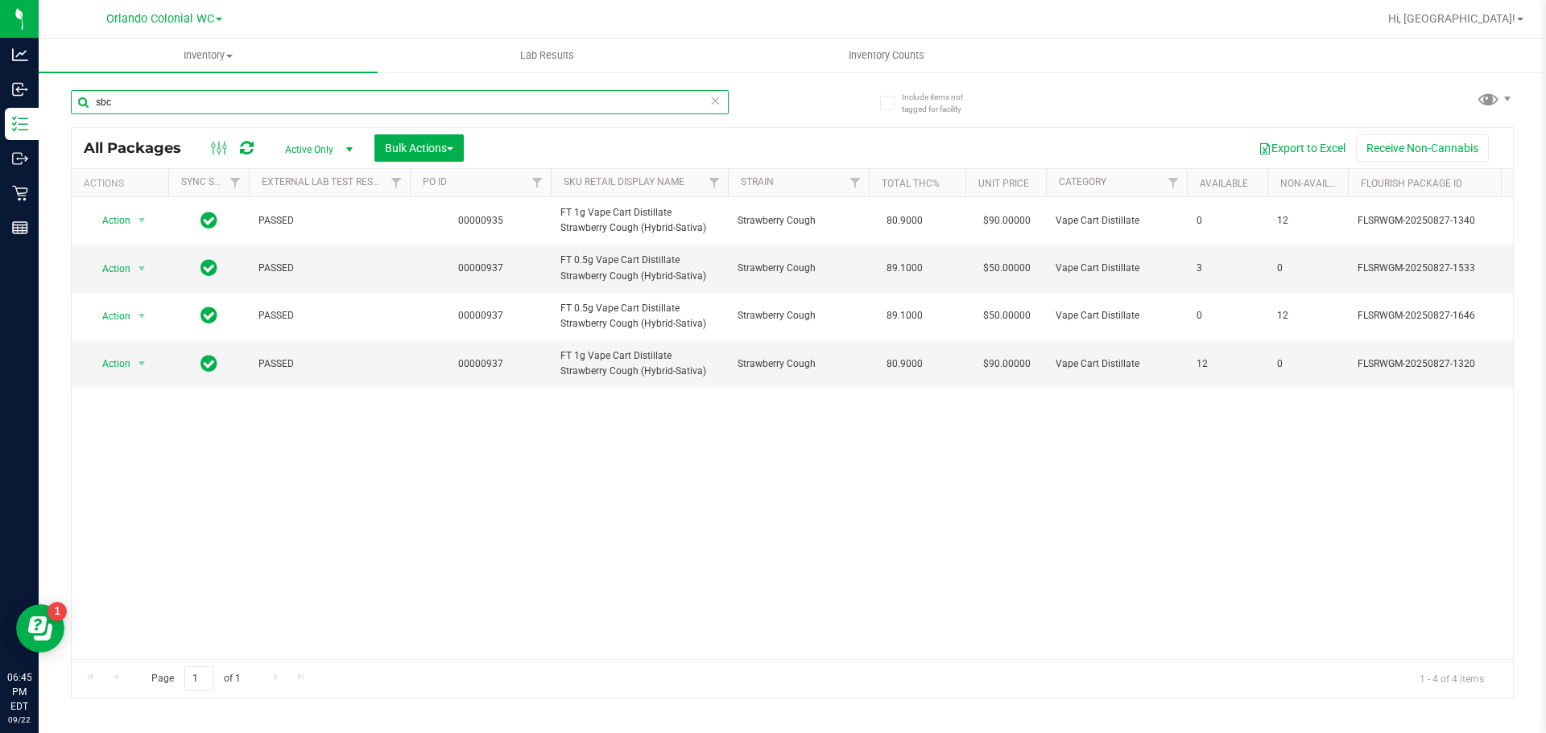
click at [332, 100] on input "sbc" at bounding box center [400, 102] width 658 height 24
drag, startPoint x: 332, startPoint y: 100, endPoint x: 269, endPoint y: 61, distance: 73.7
click at [330, 100] on input "sbc" at bounding box center [400, 102] width 658 height 24
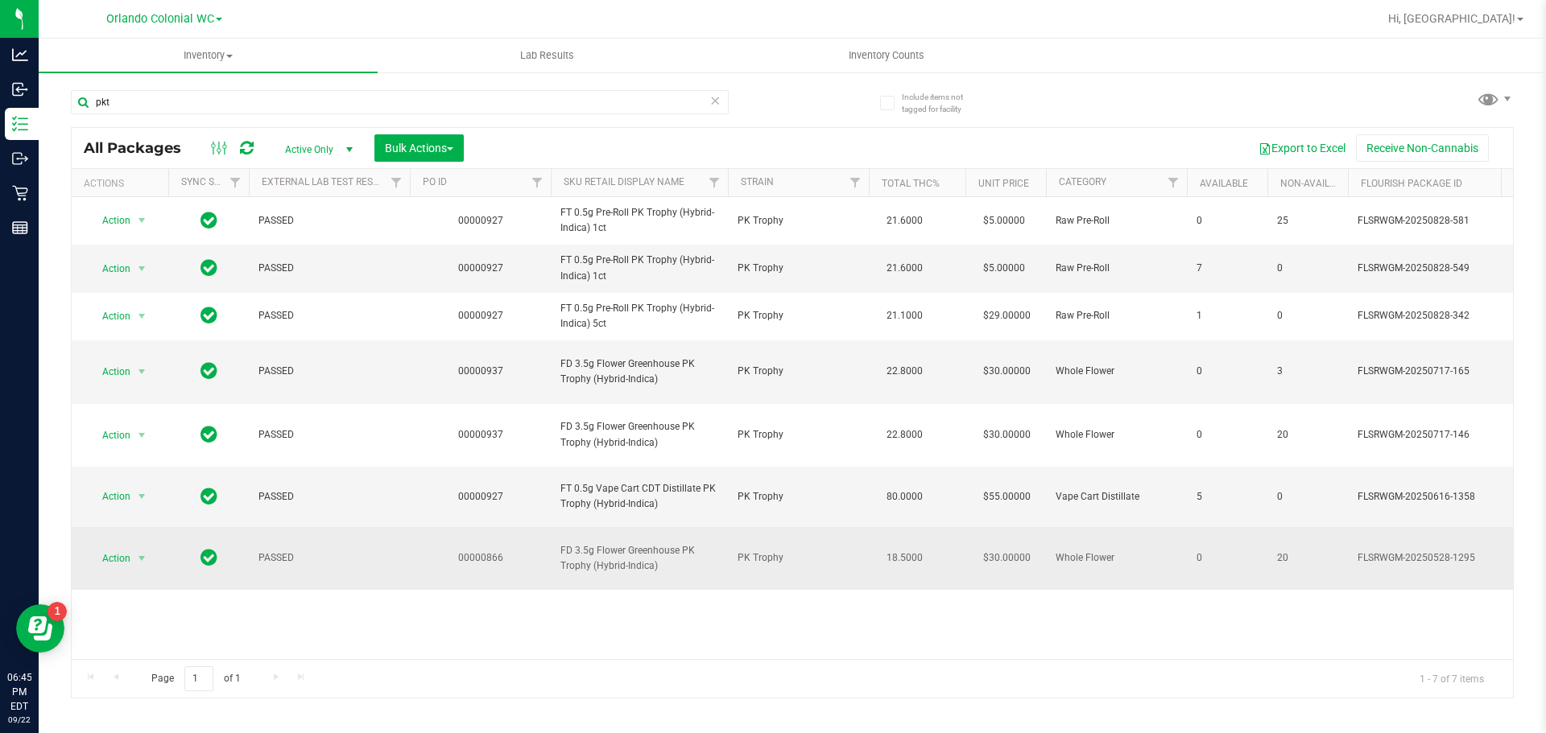
click at [606, 543] on span "FD 3.5g Flower Greenhouse PK Trophy (Hybrid-Indica)" at bounding box center [639, 558] width 158 height 31
copy tr "FD 3.5g Flower Greenhouse PK Trophy (Hybrid-Indica)"
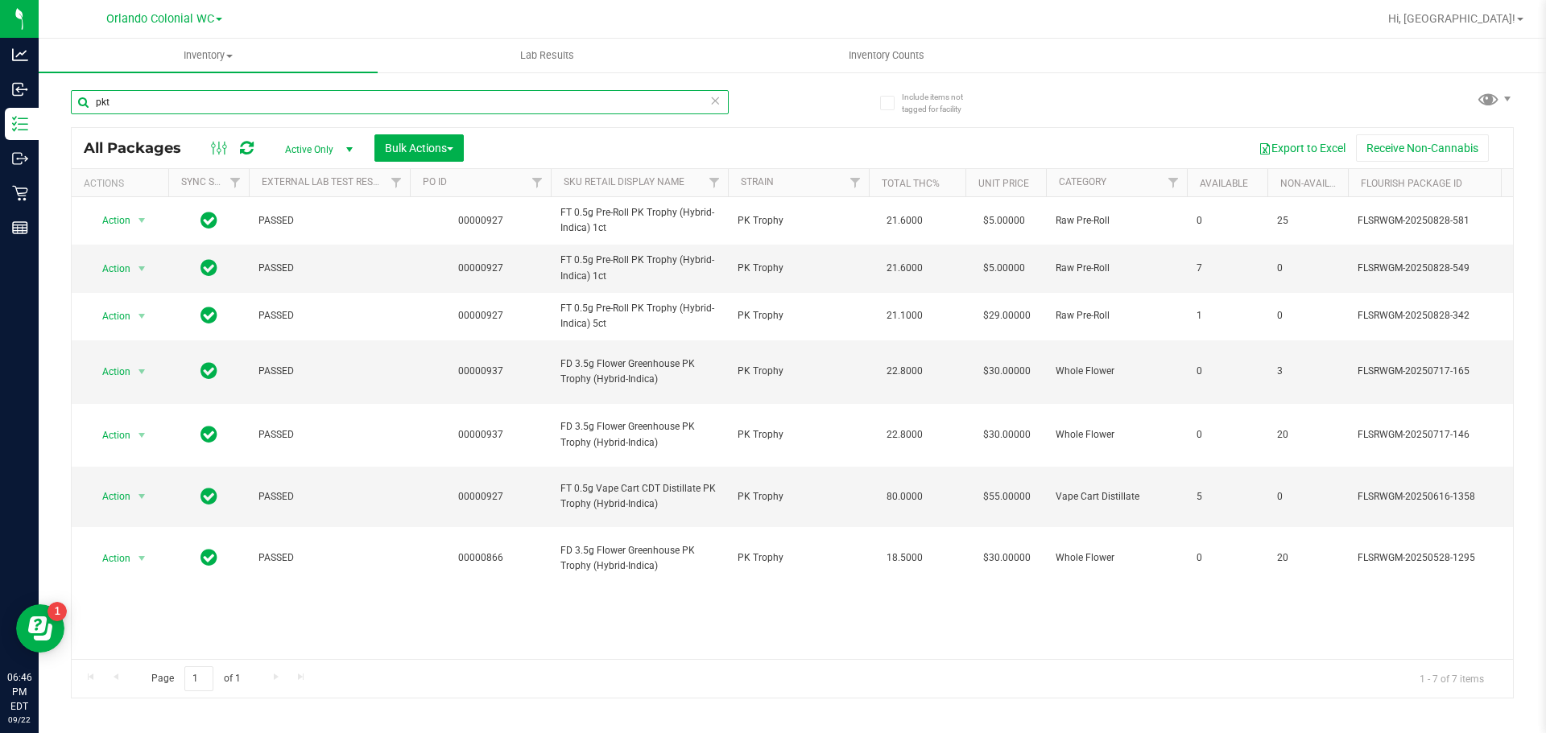
click at [378, 97] on input "pkt" at bounding box center [400, 102] width 658 height 24
paste input "FD 3.5g Flower Greenhouse PK Trophy (Hybrid-Indica)"
click at [378, 97] on input "pkt" at bounding box center [400, 102] width 658 height 24
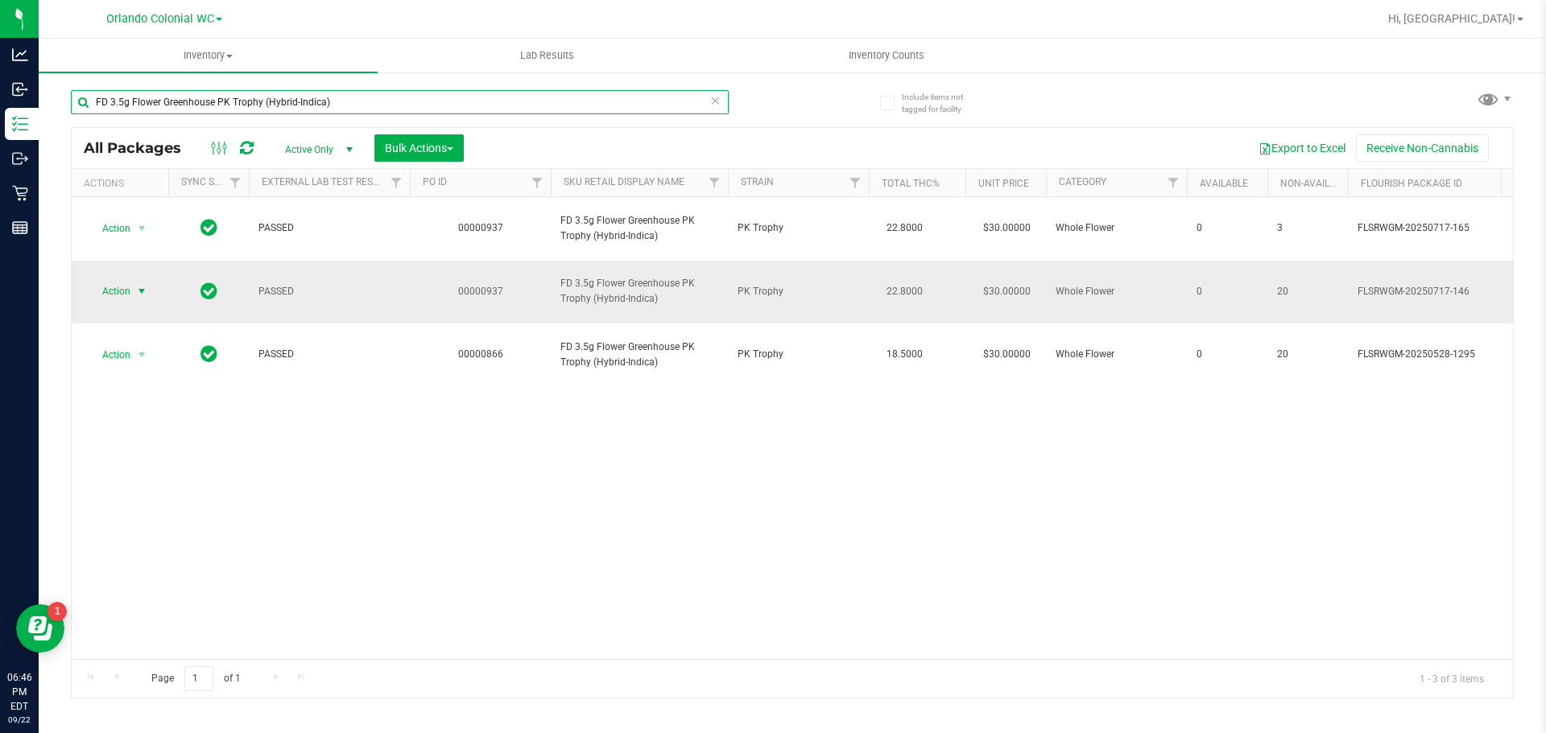
type input "FD 3.5g Flower Greenhouse PK Trophy (Hybrid-Indica)"
click at [129, 280] on span "Action" at bounding box center [109, 291] width 43 height 23
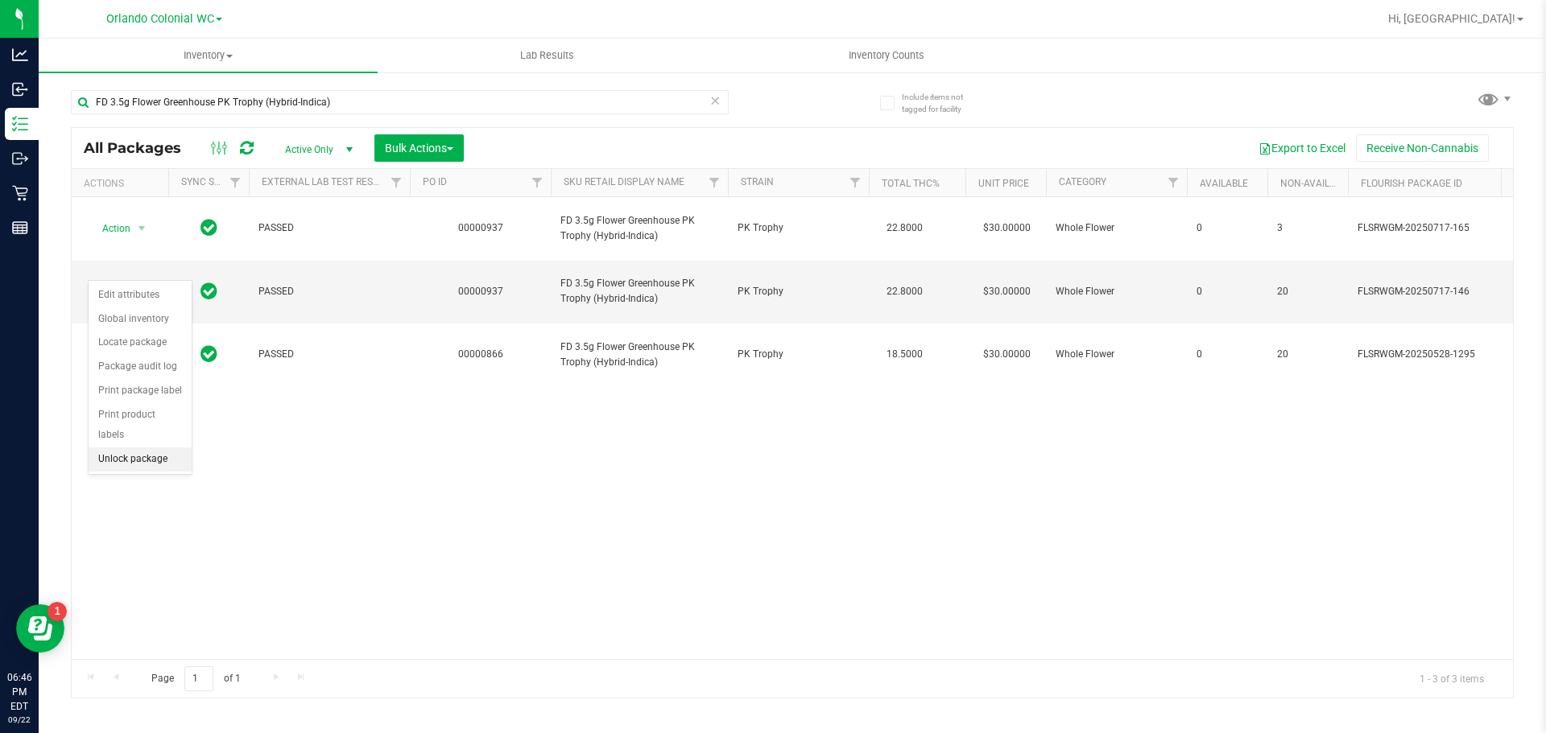
click at [143, 448] on li "Unlock package" at bounding box center [140, 460] width 103 height 24
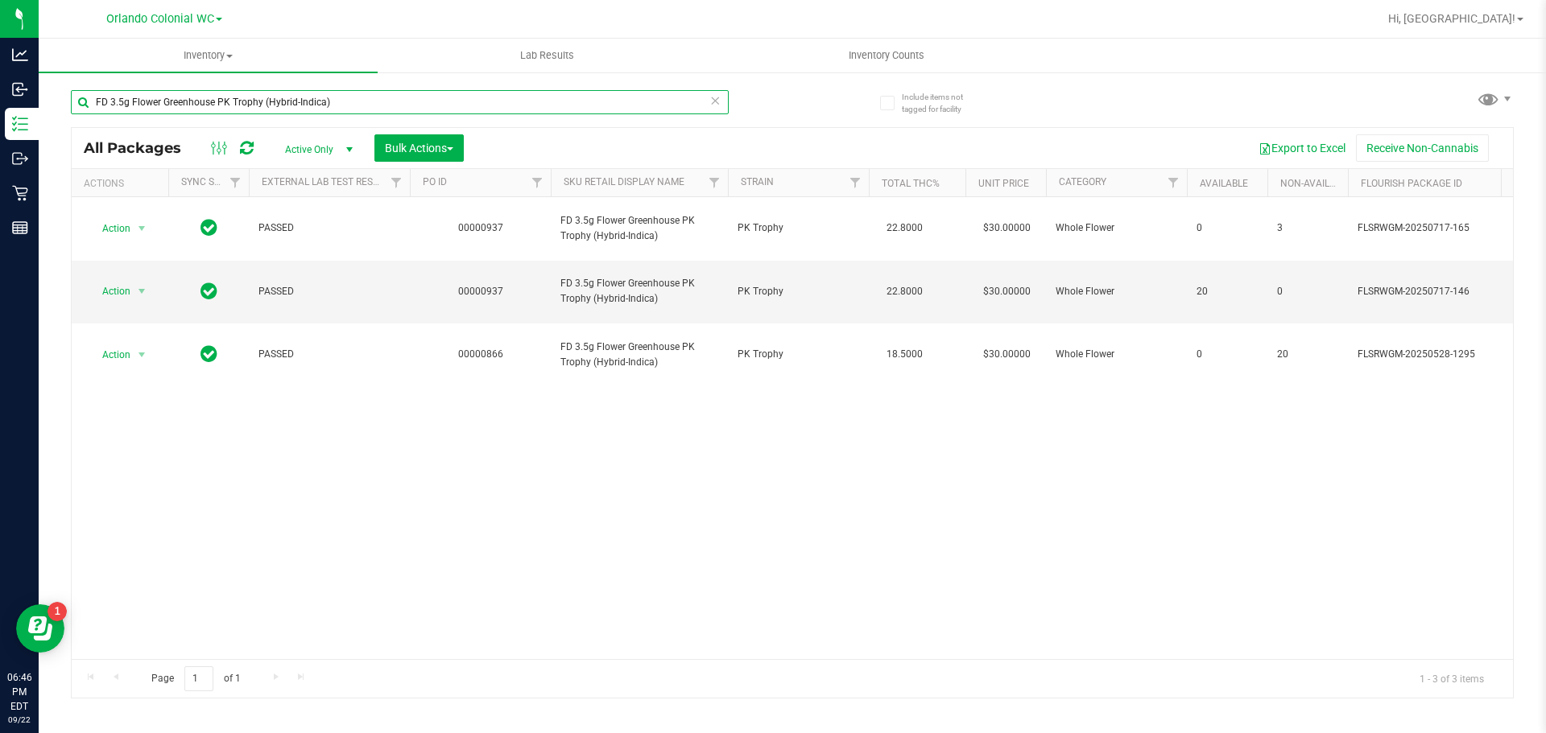
click at [485, 94] on input "FD 3.5g Flower Greenhouse PK Trophy (Hybrid-Indica)" at bounding box center [400, 102] width 658 height 24
click at [483, 94] on input "FD 3.5g Flower Greenhouse PK Trophy (Hybrid-Indica)" at bounding box center [400, 102] width 658 height 24
paste input "T 0.5g Vape Cart Distillate Purple Punch ("
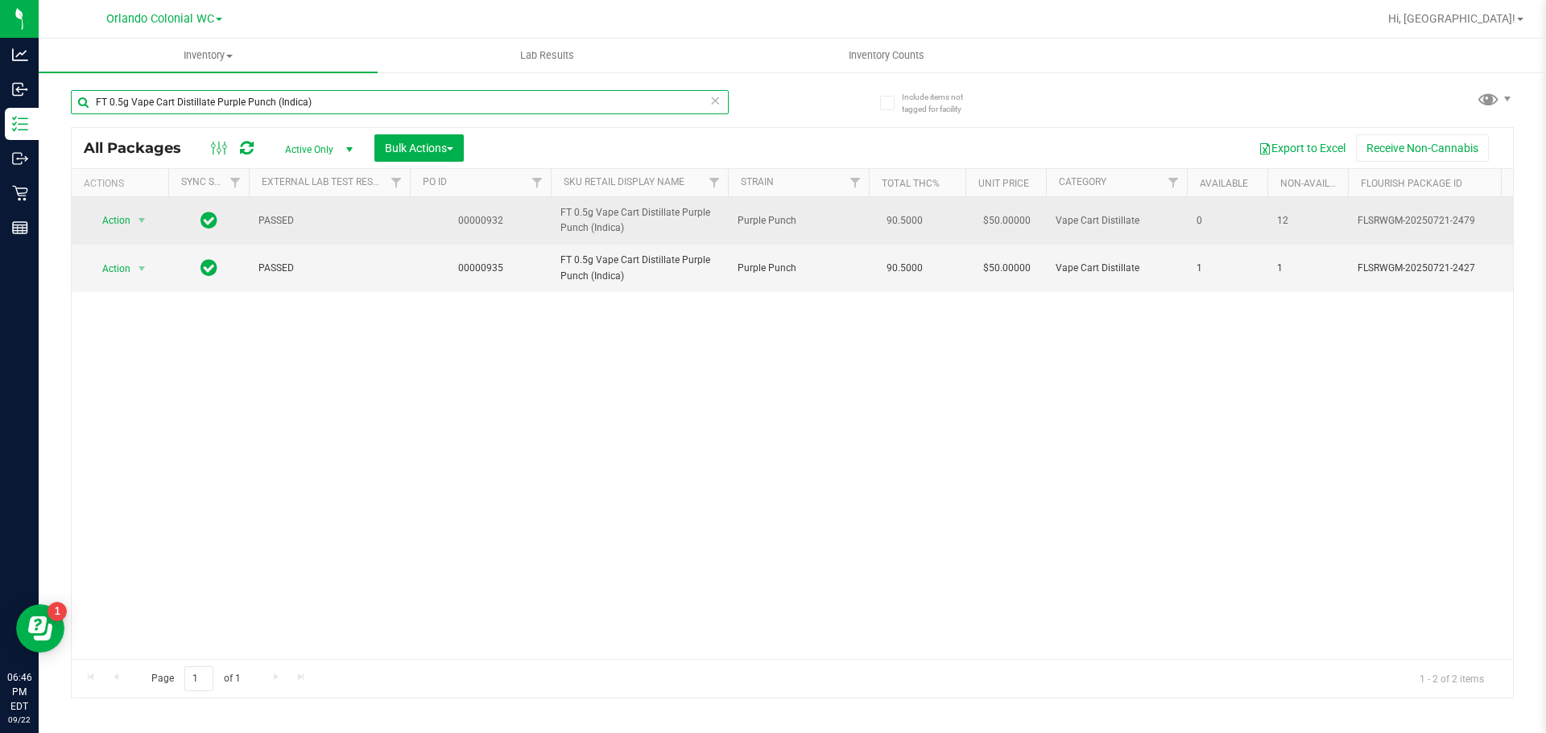
type input "FT 0.5g Vape Cart Distillate Purple Punch (Indica)"
click at [117, 208] on td "Action Action Edit attributes Global inventory Locate package Package audit log…" at bounding box center [120, 220] width 97 height 47
click at [121, 219] on span "Action" at bounding box center [109, 220] width 43 height 23
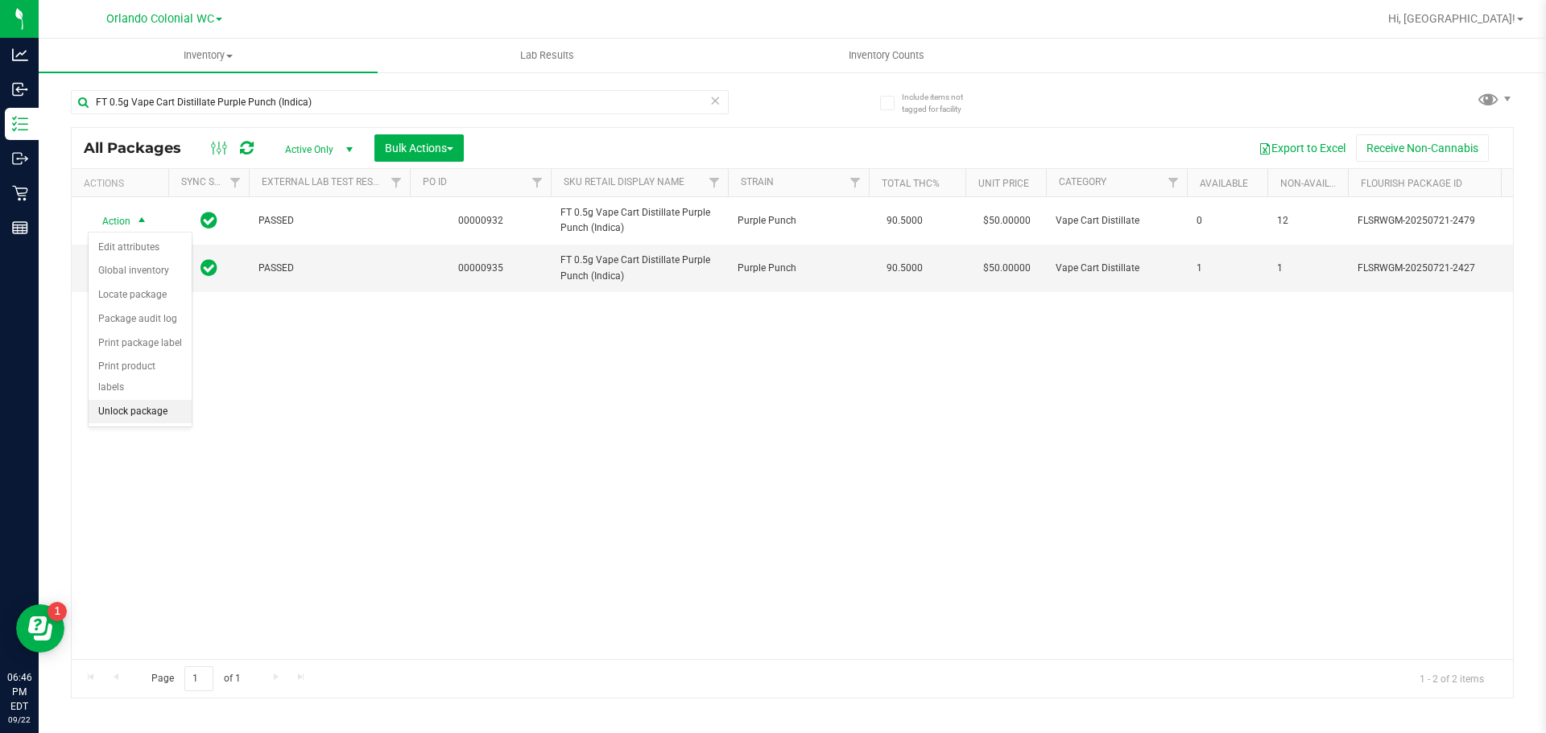
click at [138, 400] on li "Unlock package" at bounding box center [140, 412] width 103 height 24
click at [369, 121] on div "FT 0.5g Vape Cart Distillate Purple Punch (Indica)" at bounding box center [400, 108] width 658 height 37
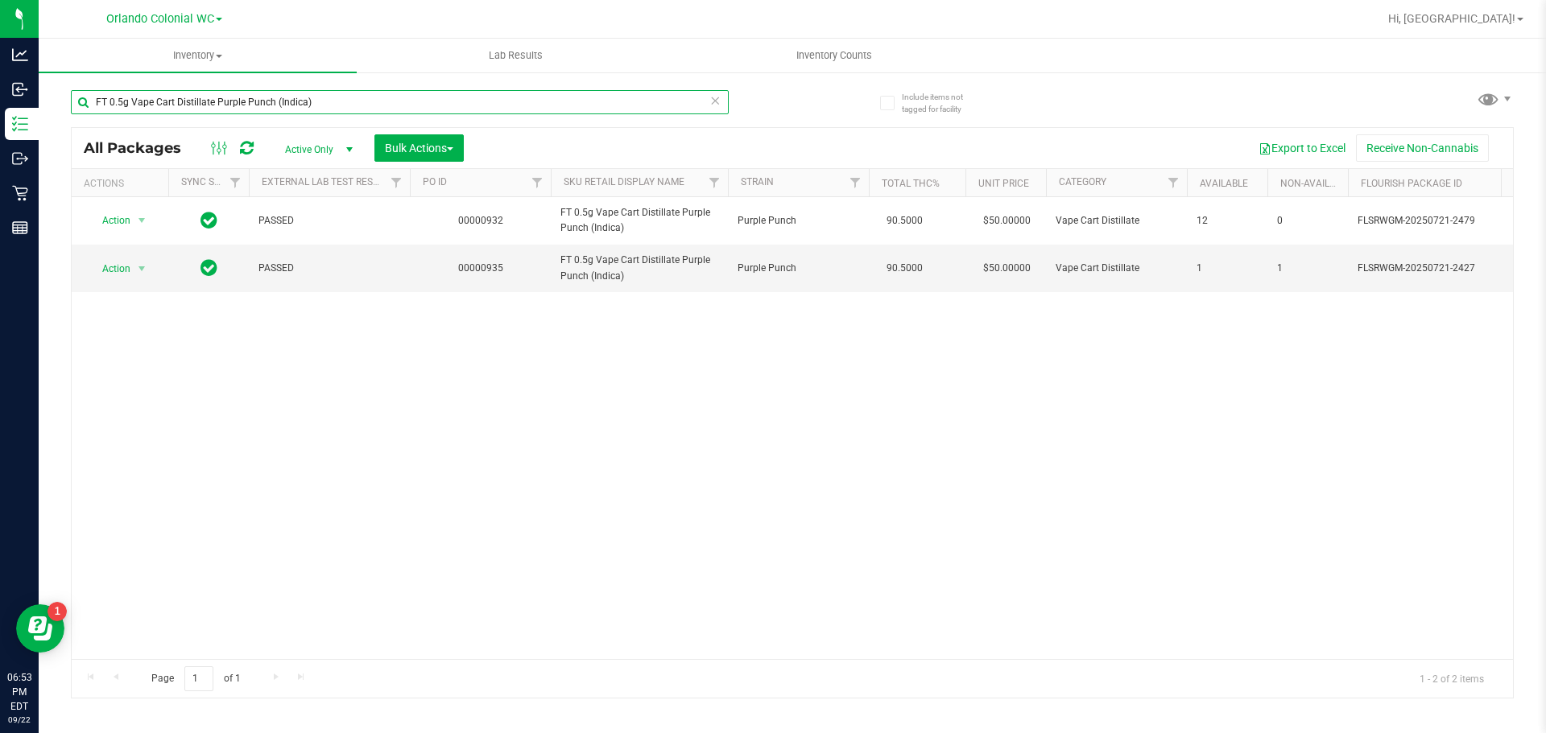
click at [368, 104] on input "FT 0.5g Vape Cart Distillate Purple Punch (Indica)" at bounding box center [400, 102] width 658 height 24
click at [369, 104] on input "FT 0.5g Vape Cart Distillate Purple Punch (Indica)" at bounding box center [400, 102] width 658 height 24
drag, startPoint x: 369, startPoint y: 104, endPoint x: 295, endPoint y: 61, distance: 84.8
click at [369, 104] on input "FT 0.5g Vape Cart Distillate Purple Punch (Indica)" at bounding box center [400, 102] width 658 height 24
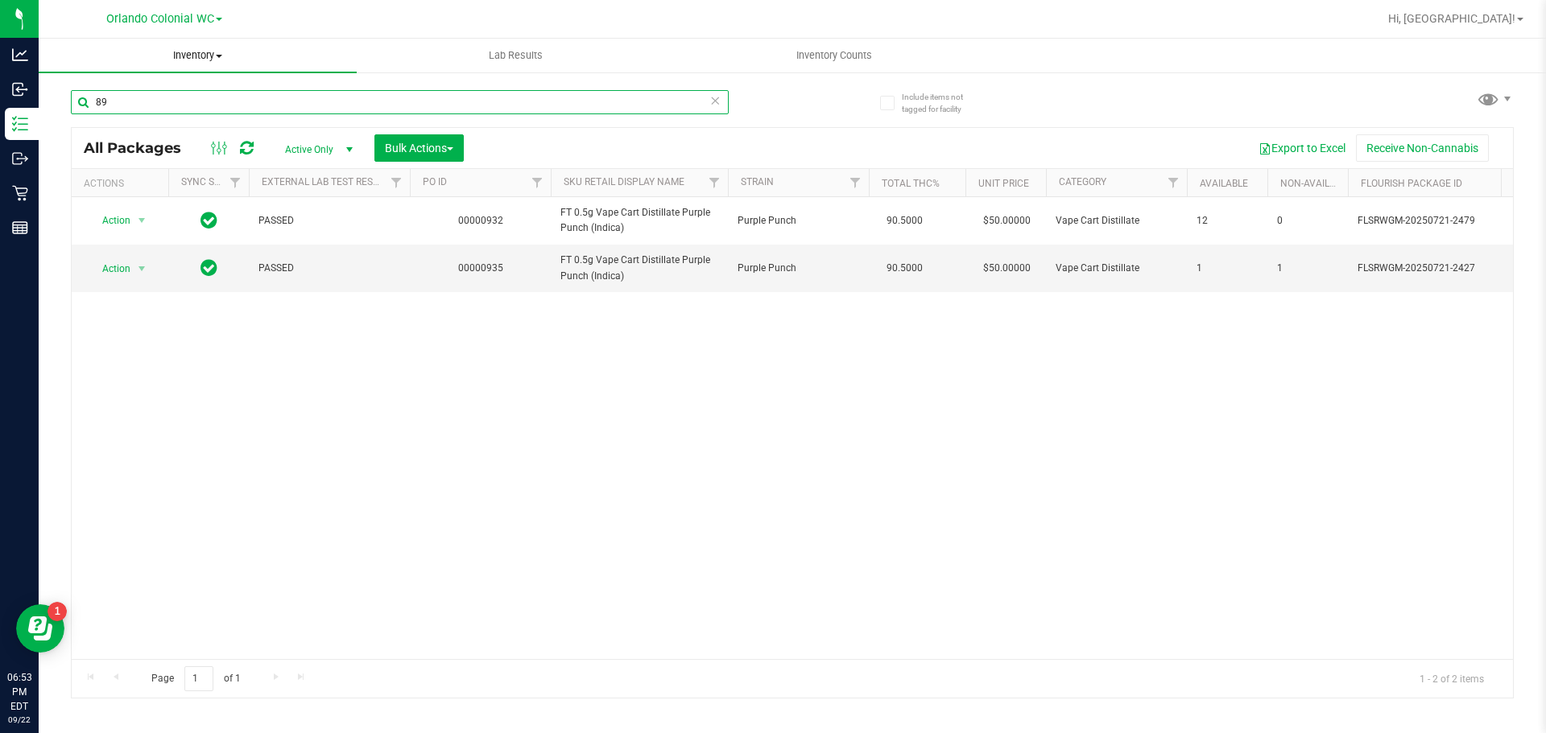
type input "899"
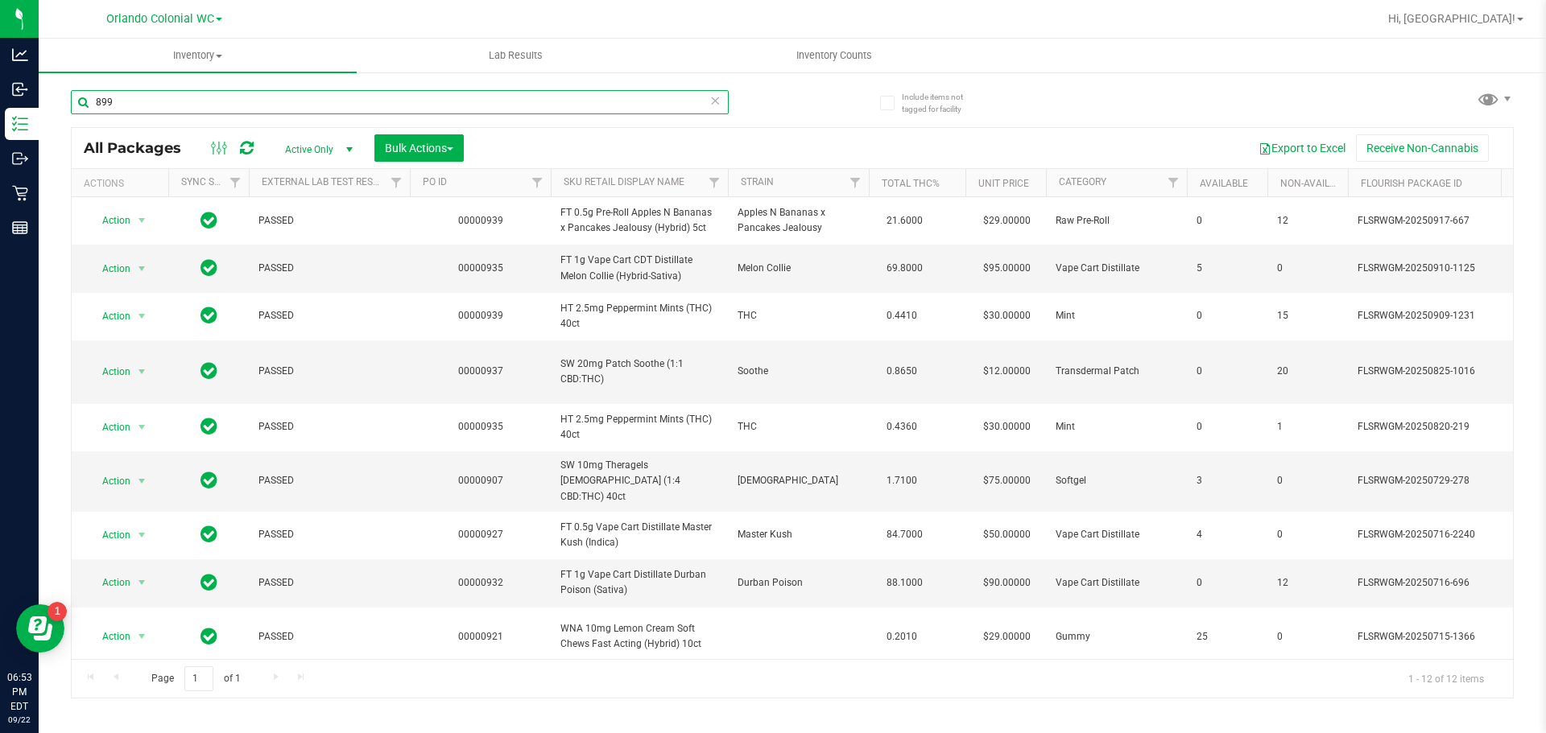
click at [465, 108] on input "899" at bounding box center [400, 102] width 658 height 24
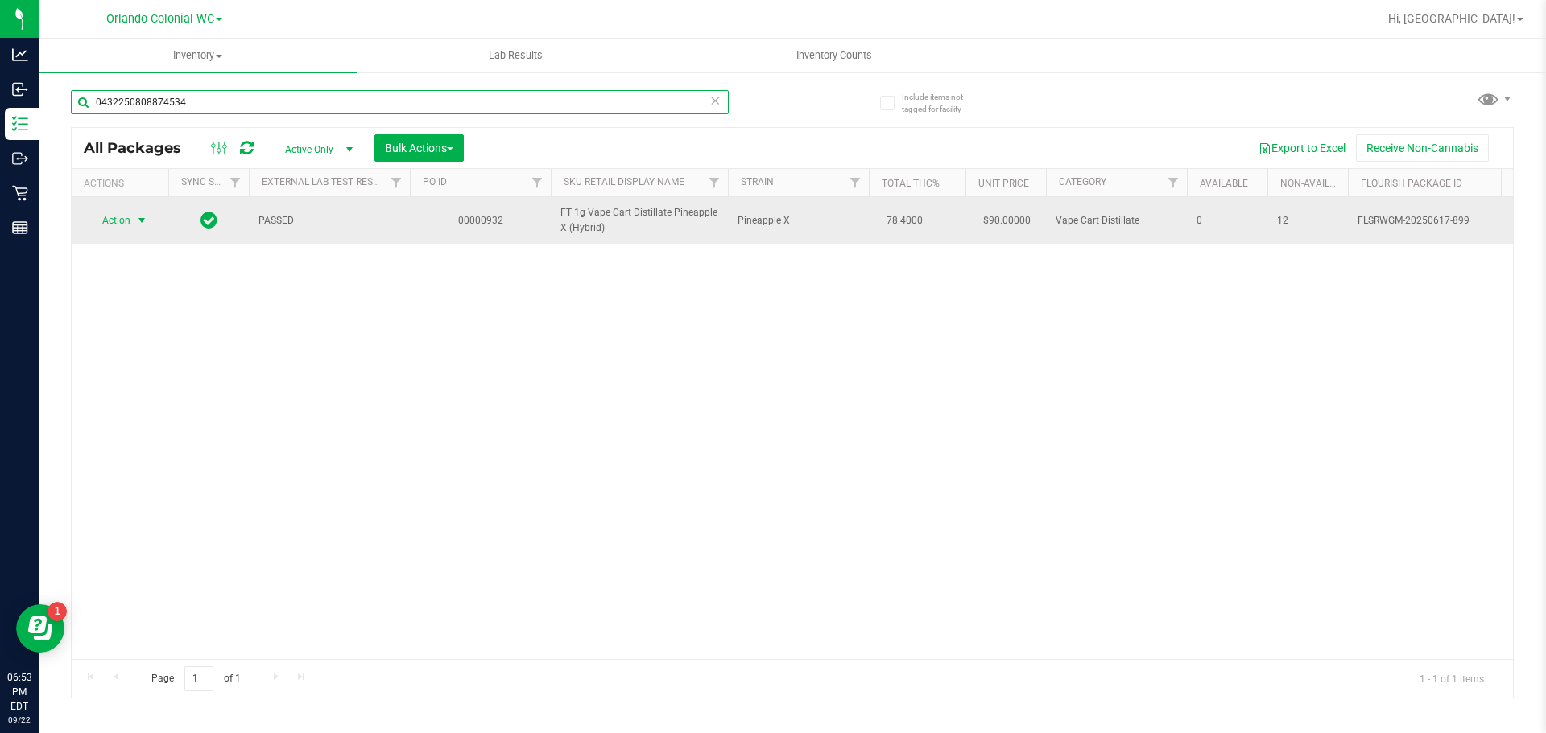
type input "0432250808874534"
click at [125, 225] on span "Action" at bounding box center [109, 220] width 43 height 23
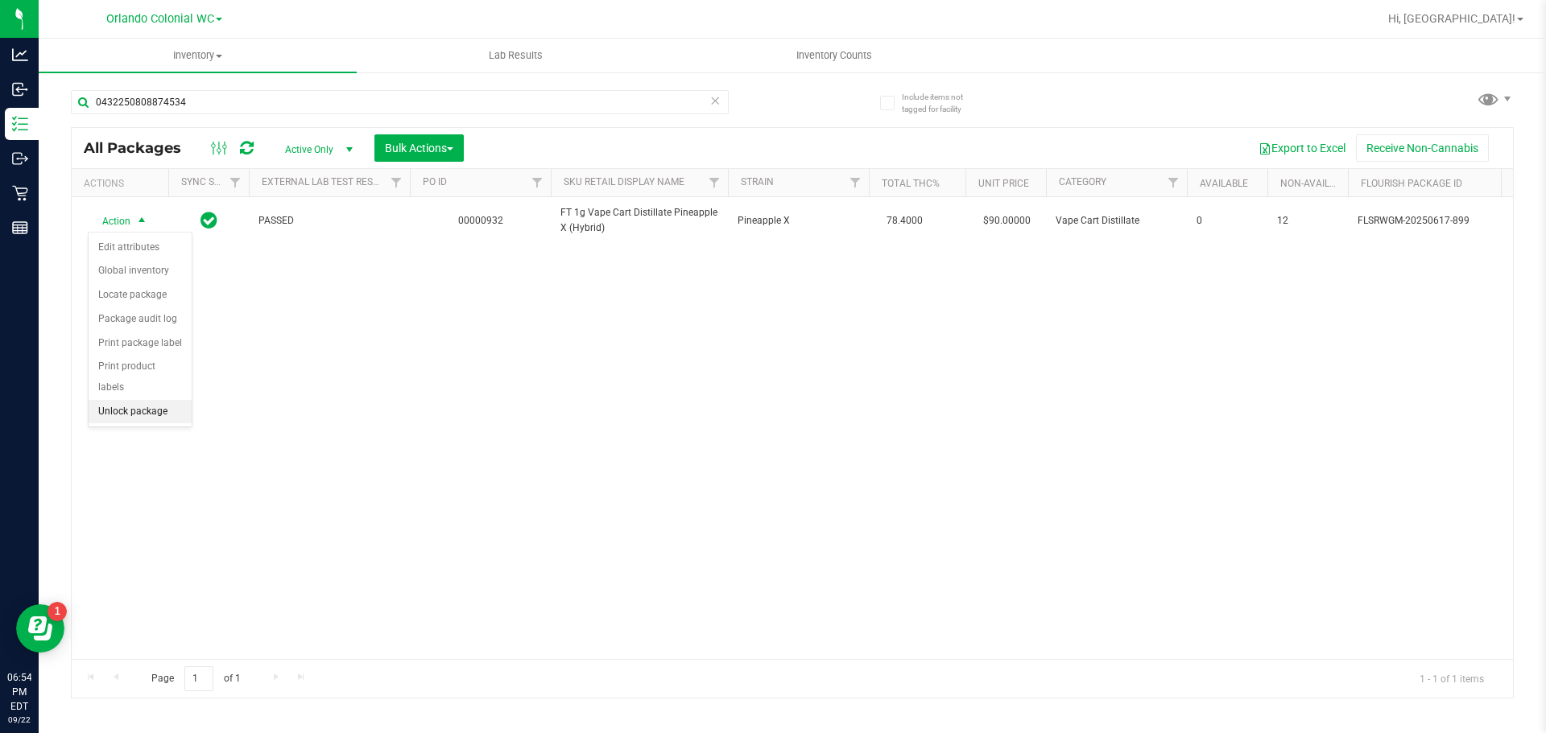
click at [152, 400] on li "Unlock package" at bounding box center [140, 412] width 103 height 24
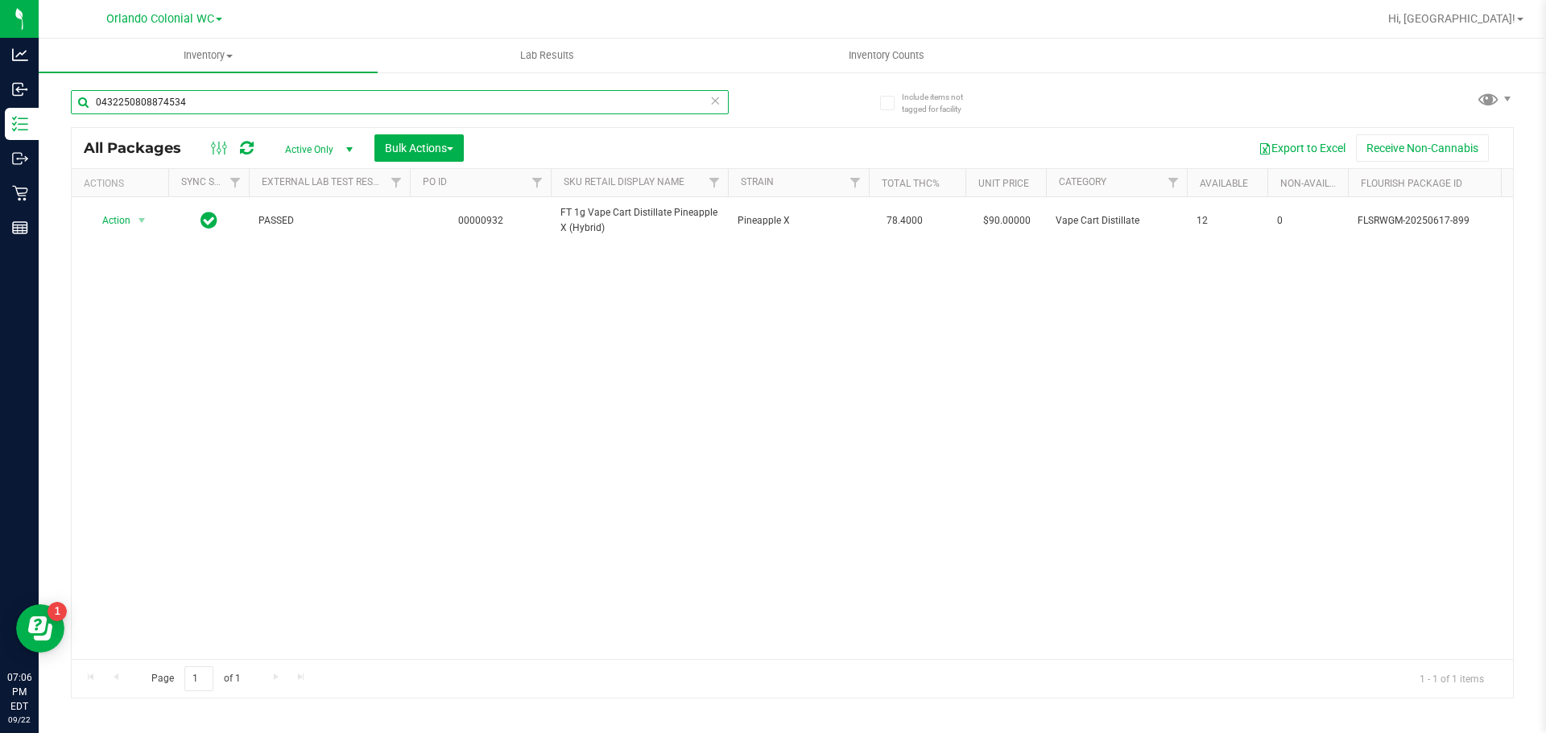
click at [278, 107] on input "0432250808874534" at bounding box center [400, 102] width 658 height 24
click at [278, 106] on input "0432250808874534" at bounding box center [400, 102] width 658 height 24
